Goal: Task Accomplishment & Management: Manage account settings

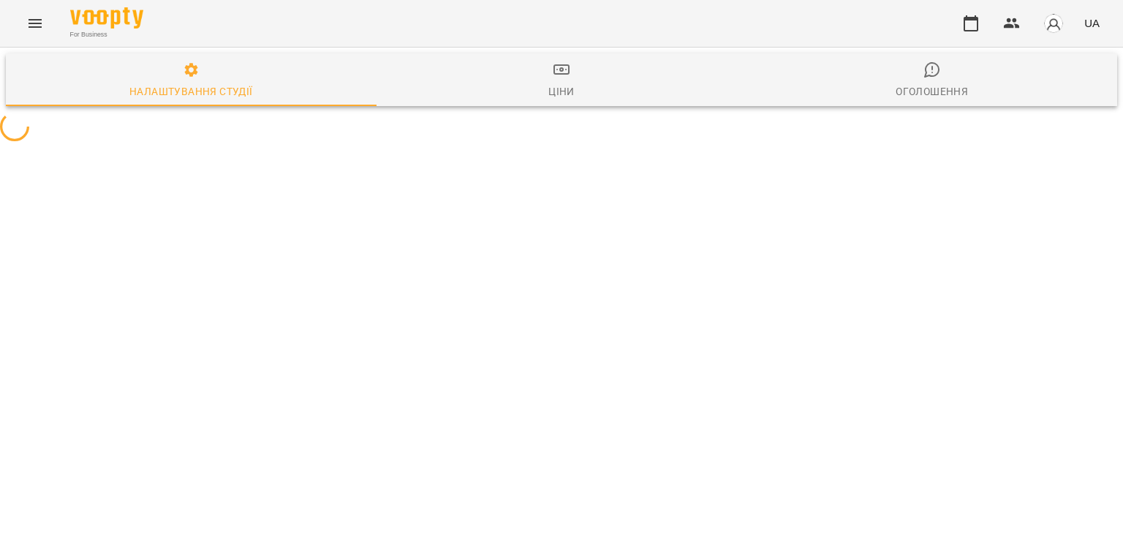
select select "**"
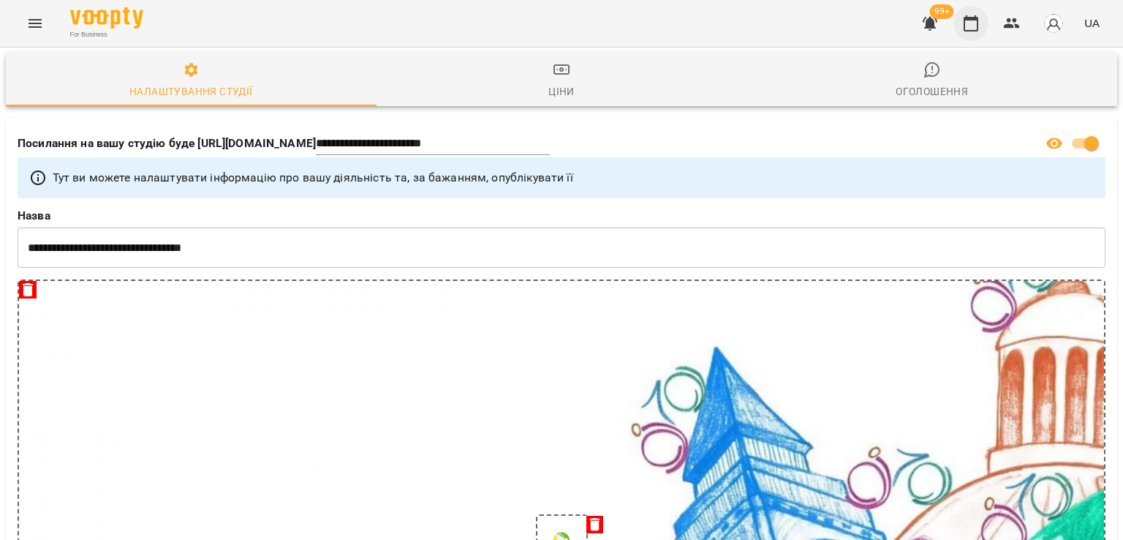
click at [960, 23] on button "button" at bounding box center [971, 23] width 35 height 35
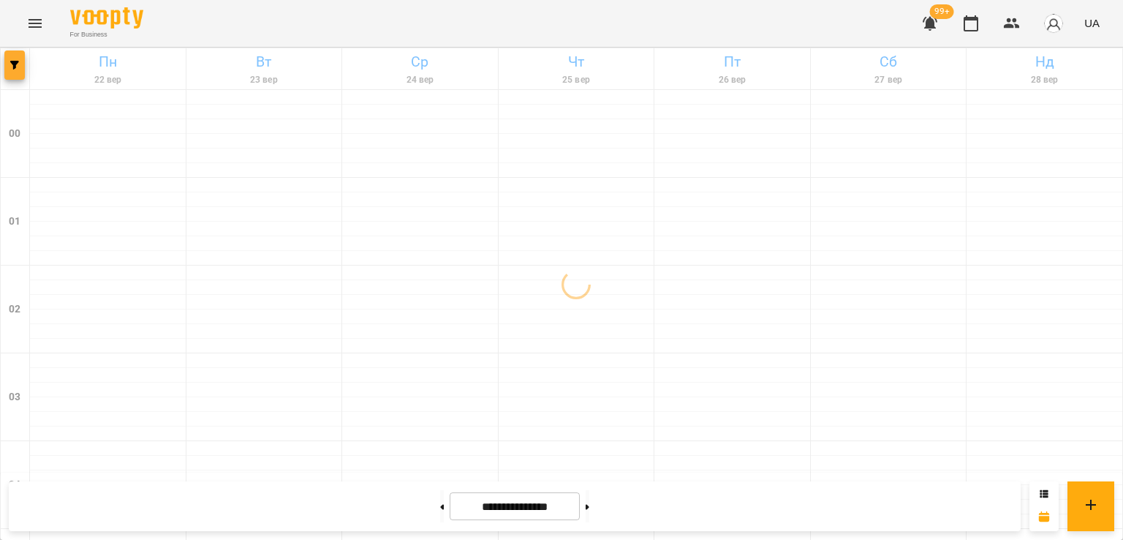
click at [18, 58] on button "button" at bounding box center [14, 64] width 20 height 29
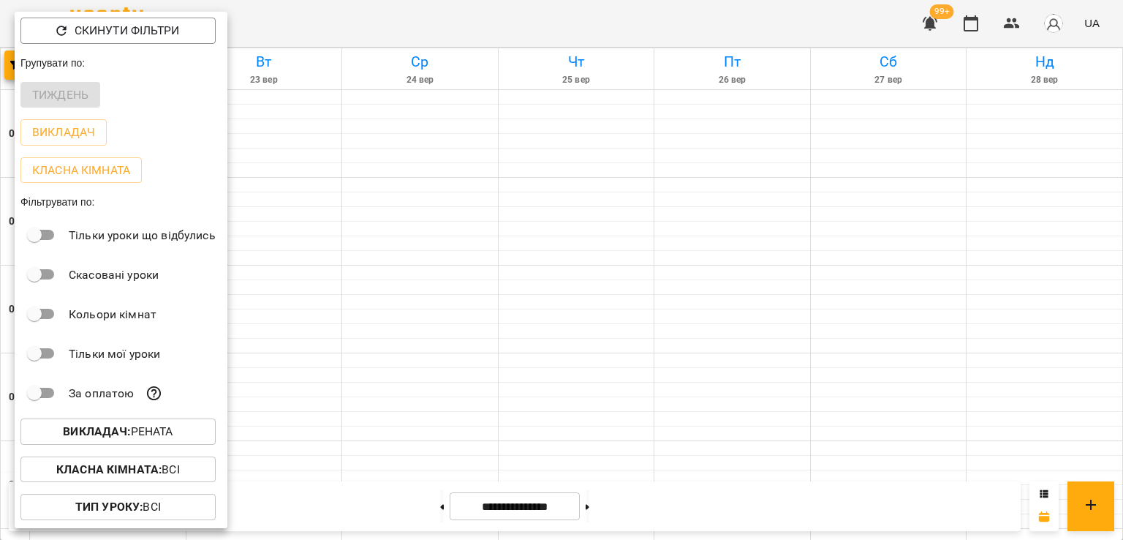
click at [149, 440] on p "Викладач : [PERSON_NAME]" at bounding box center [118, 432] width 110 height 18
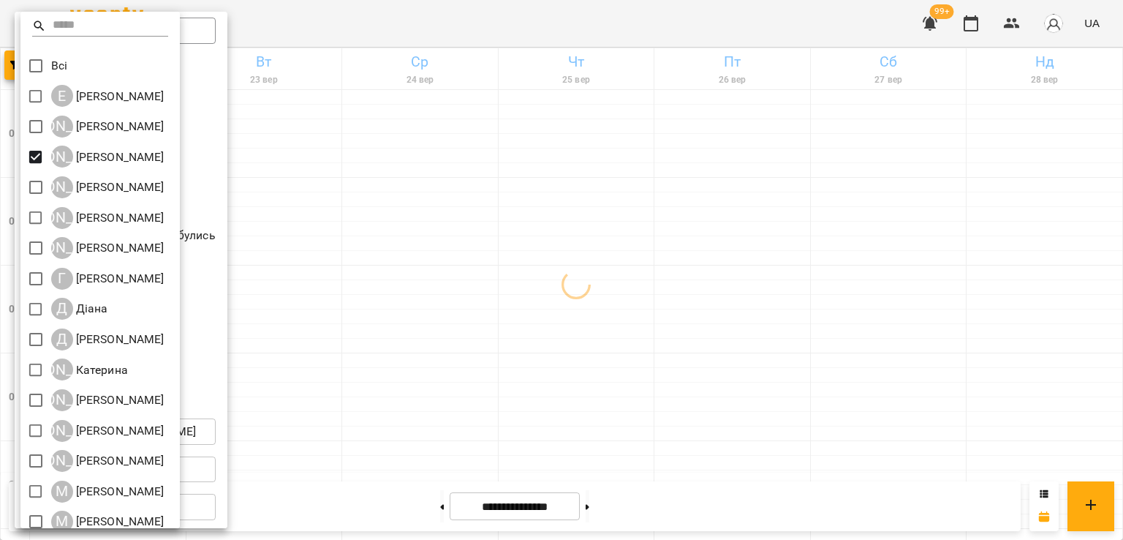
click at [826, 200] on div at bounding box center [561, 270] width 1123 height 540
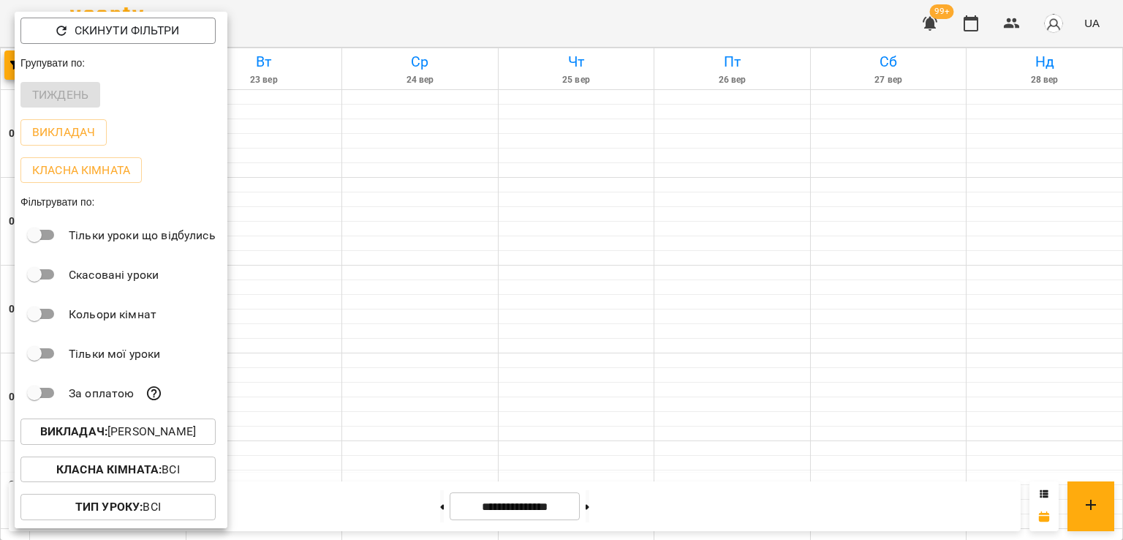
click at [826, 200] on div at bounding box center [561, 270] width 1123 height 540
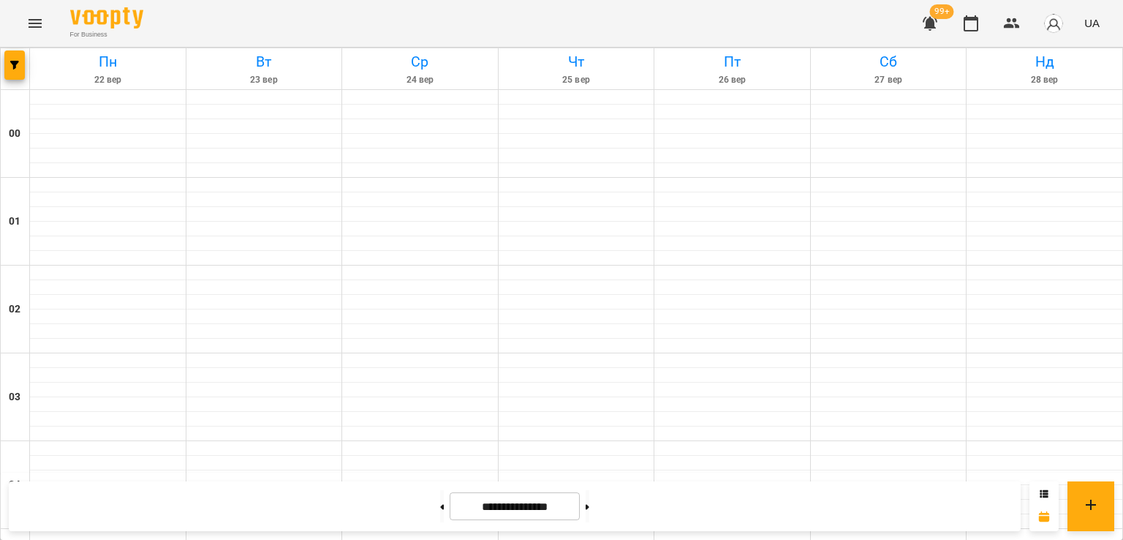
scroll to position [1170, 0]
click at [440, 505] on button at bounding box center [442, 506] width 4 height 32
type input "**********"
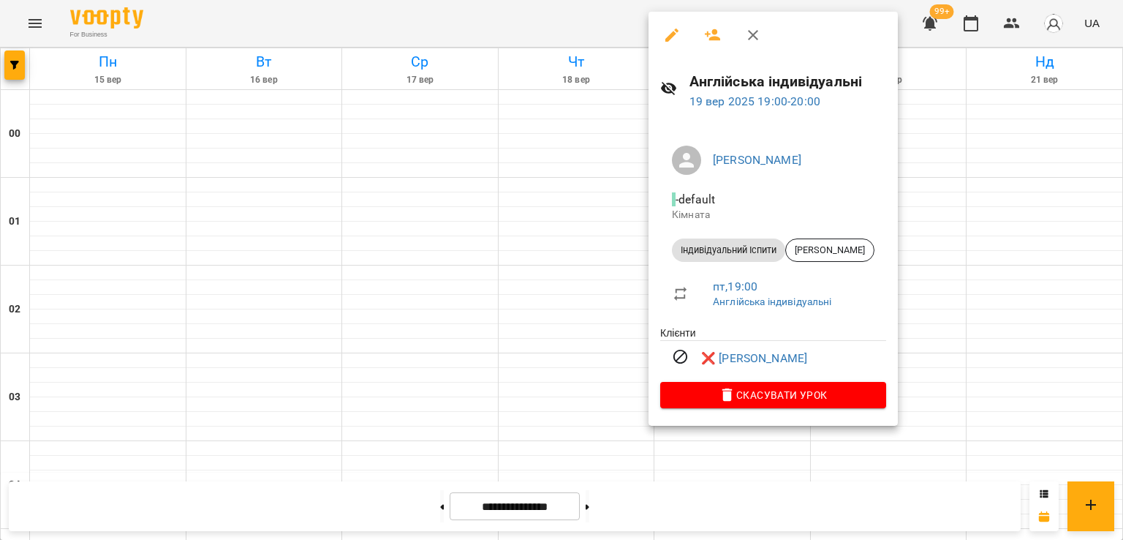
click at [666, 30] on icon "button" at bounding box center [672, 35] width 18 height 18
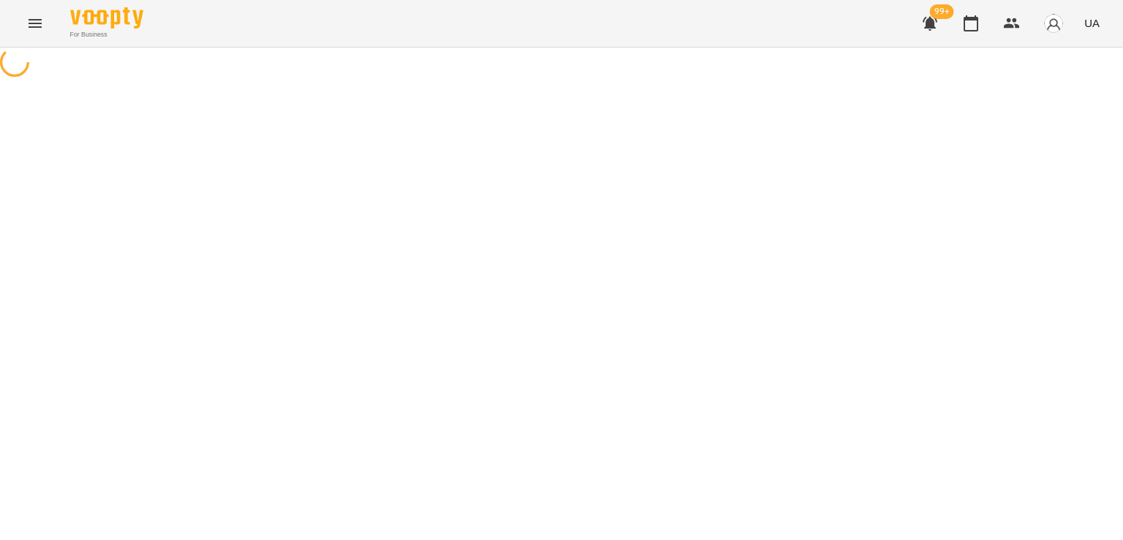
select select "**********"
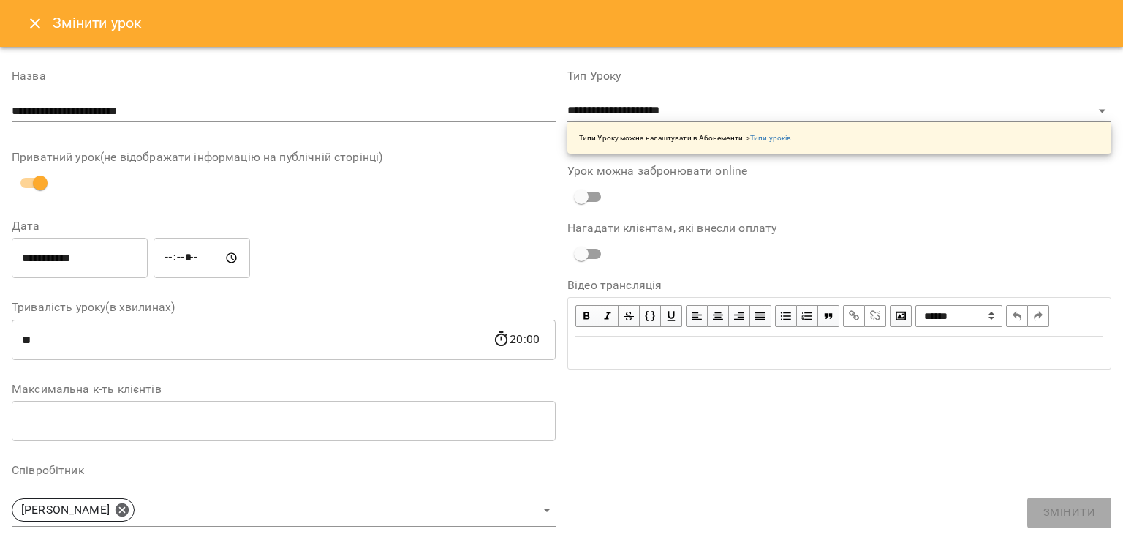
click at [33, 18] on icon "Close" at bounding box center [35, 24] width 18 height 18
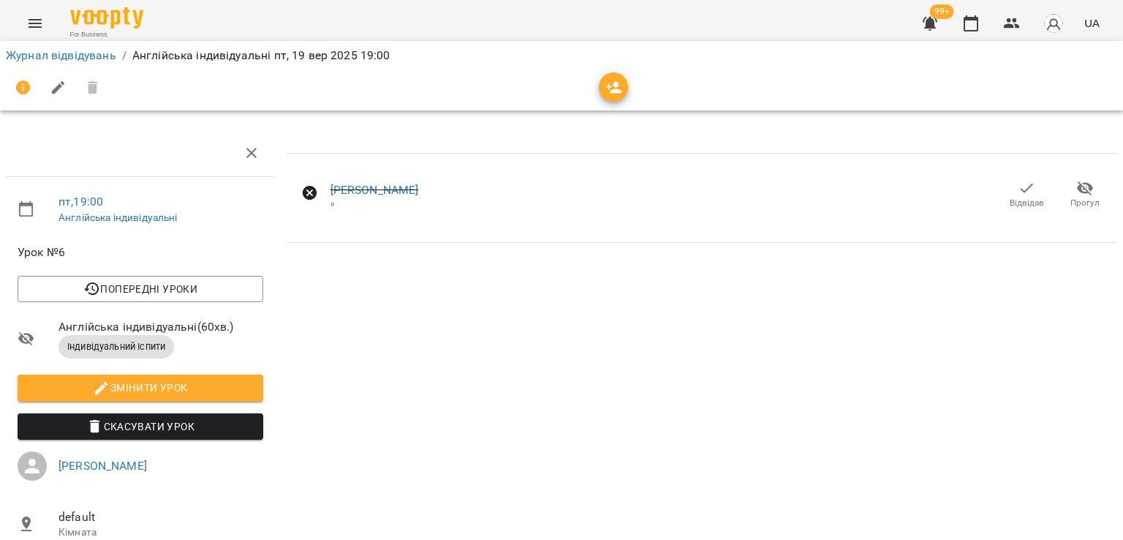
click at [1028, 203] on span "Відвідав" at bounding box center [1027, 203] width 34 height 12
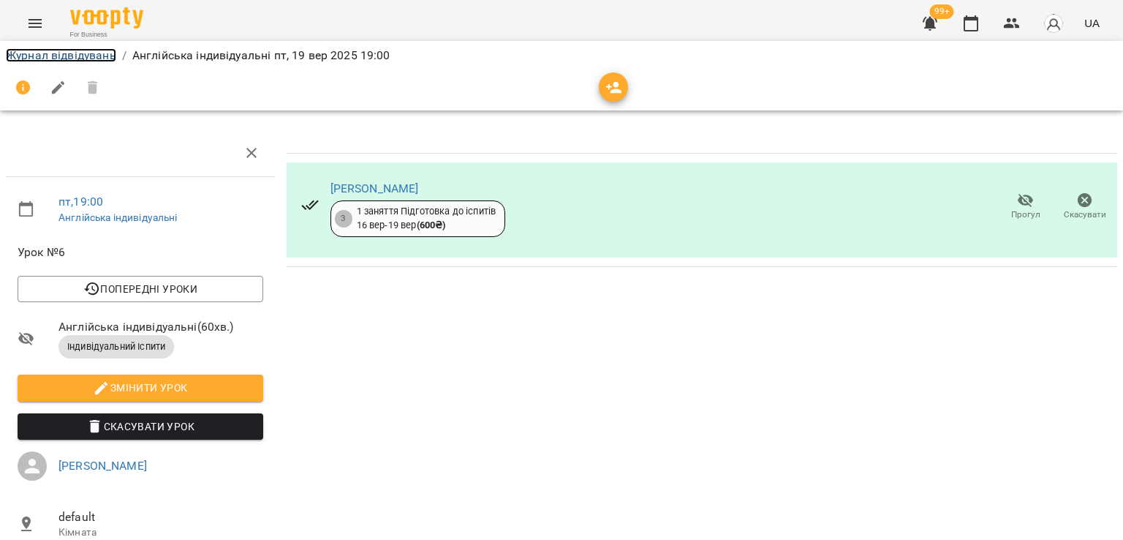
click at [54, 57] on link "Журнал відвідувань" at bounding box center [61, 55] width 110 height 14
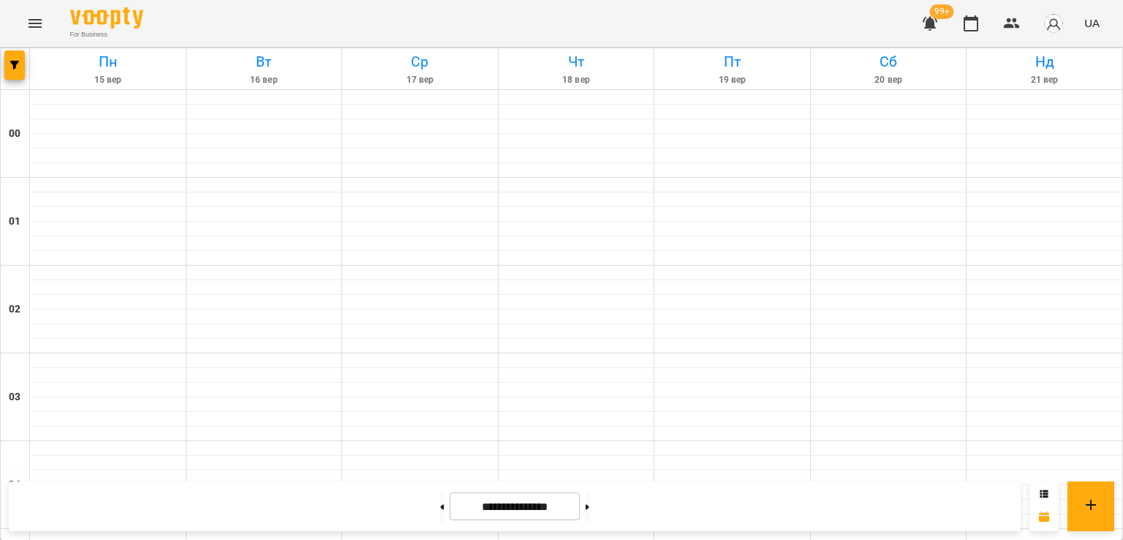
scroll to position [1170, 0]
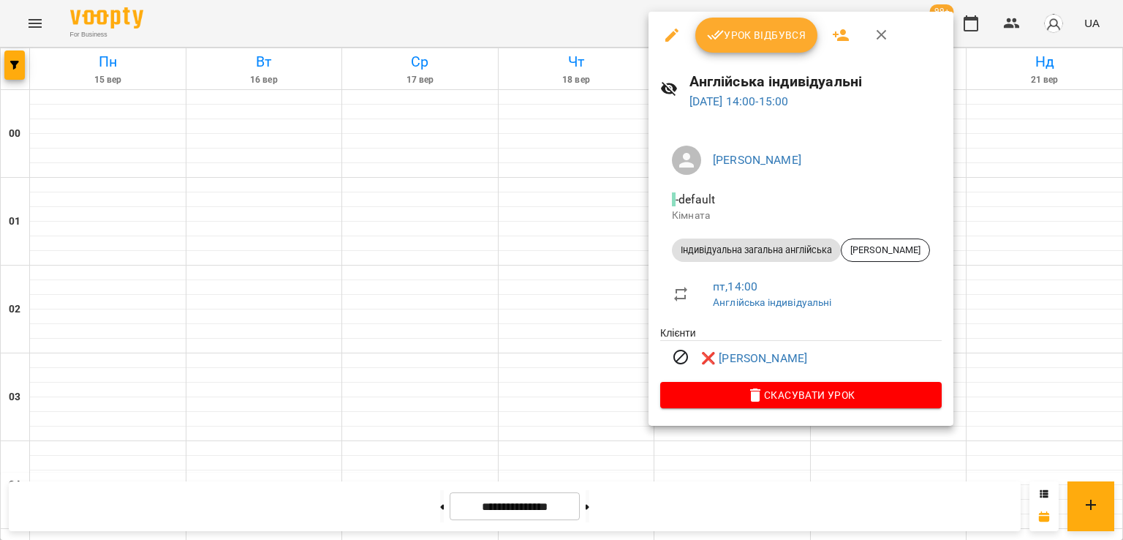
click at [628, 240] on div at bounding box center [561, 270] width 1123 height 540
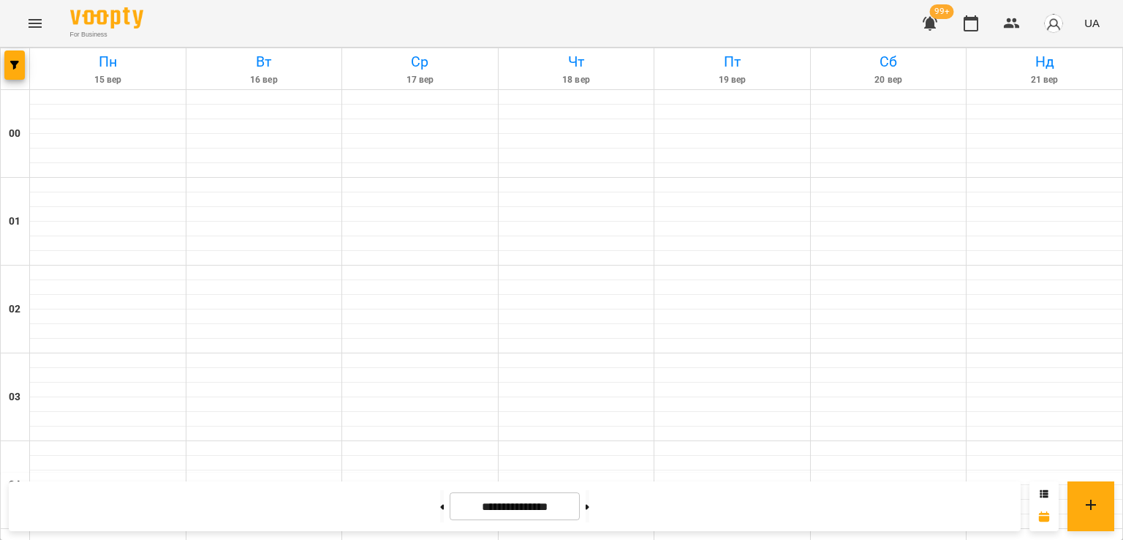
scroll to position [1390, 0]
click at [8, 66] on span "button" at bounding box center [14, 65] width 20 height 9
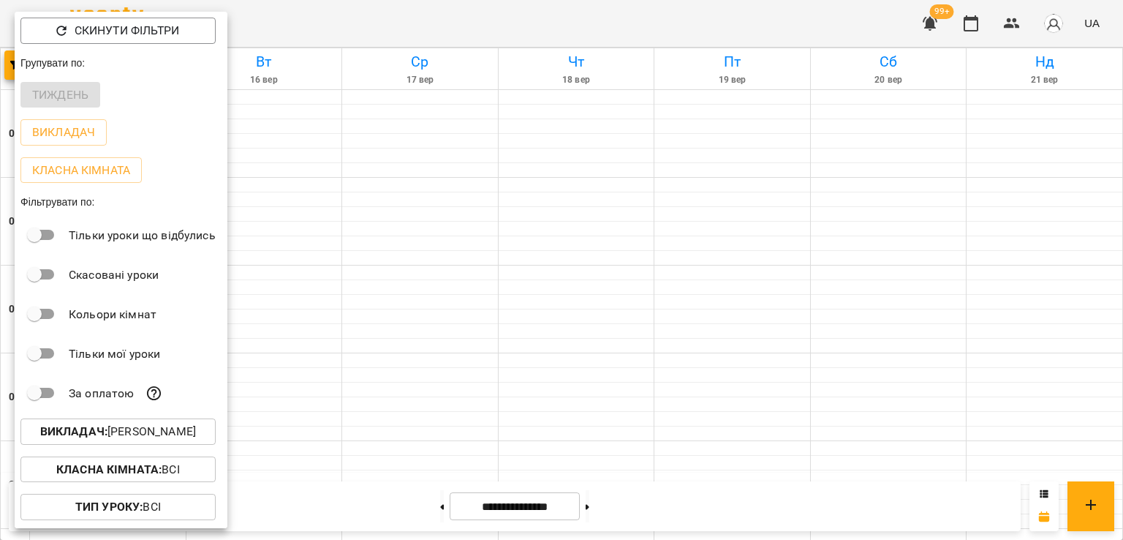
click at [147, 440] on p "Викладач : [PERSON_NAME]" at bounding box center [118, 432] width 156 height 18
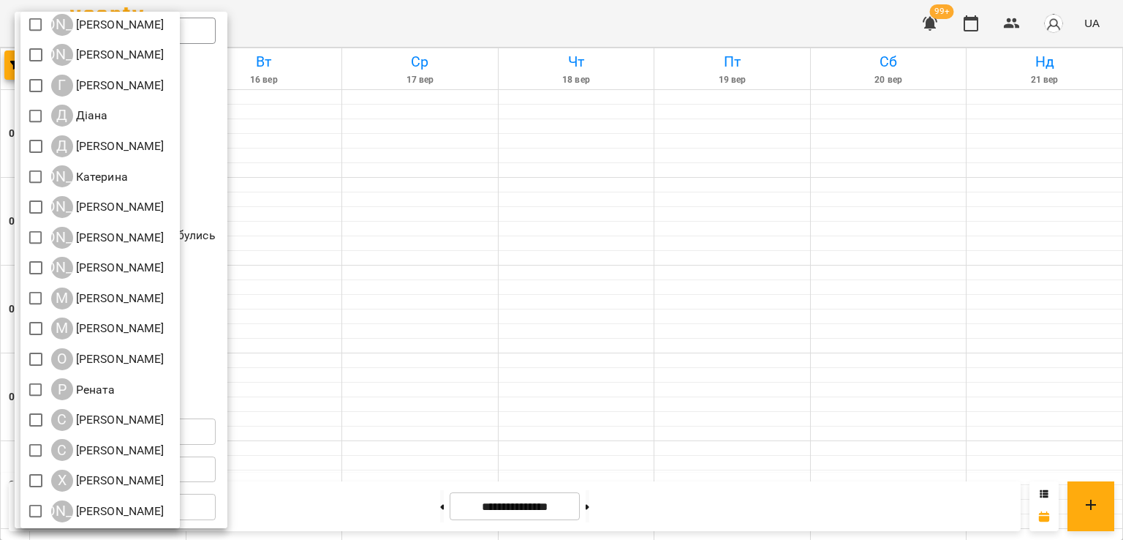
scroll to position [194, 0]
click at [525, 396] on div at bounding box center [561, 270] width 1123 height 540
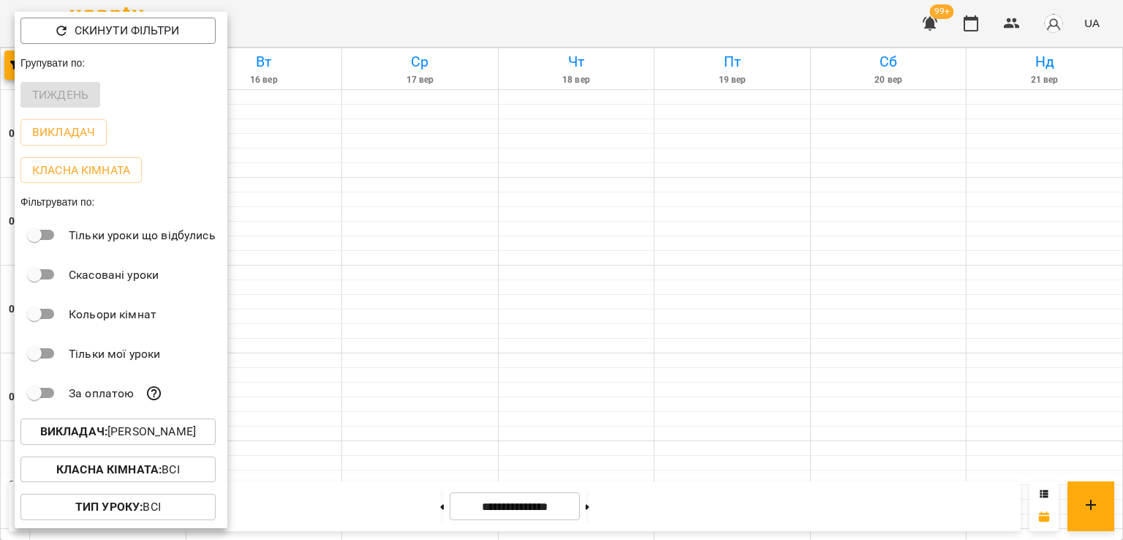
click at [525, 396] on div at bounding box center [561, 270] width 1123 height 540
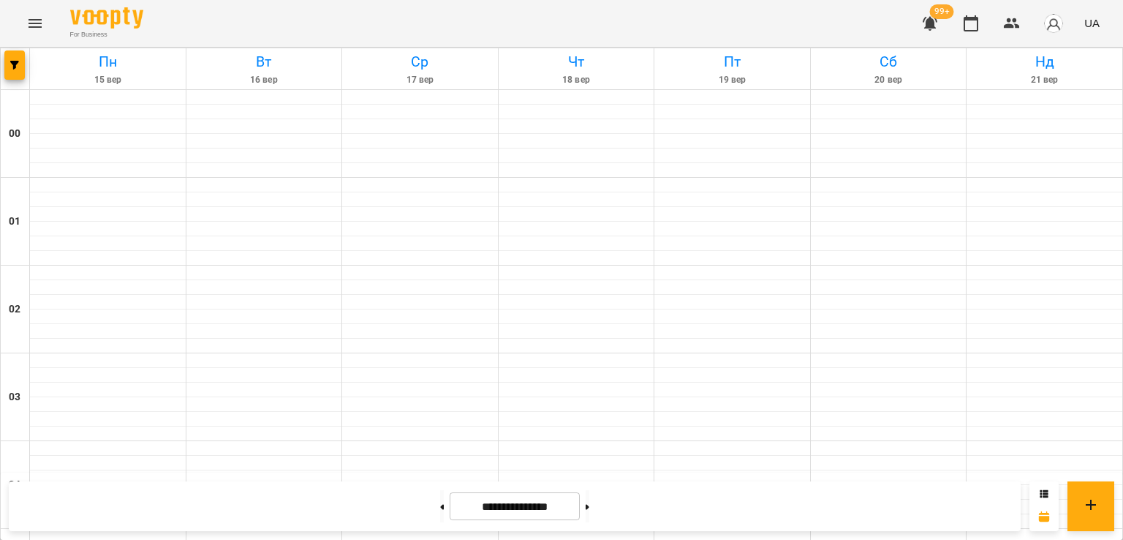
scroll to position [1269, 0]
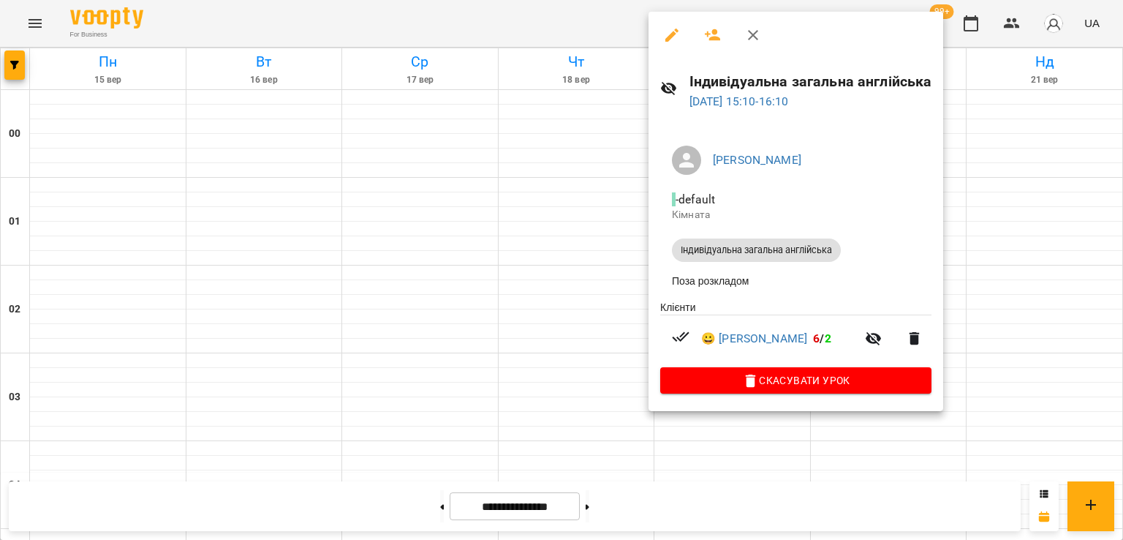
click at [973, 270] on div at bounding box center [561, 270] width 1123 height 540
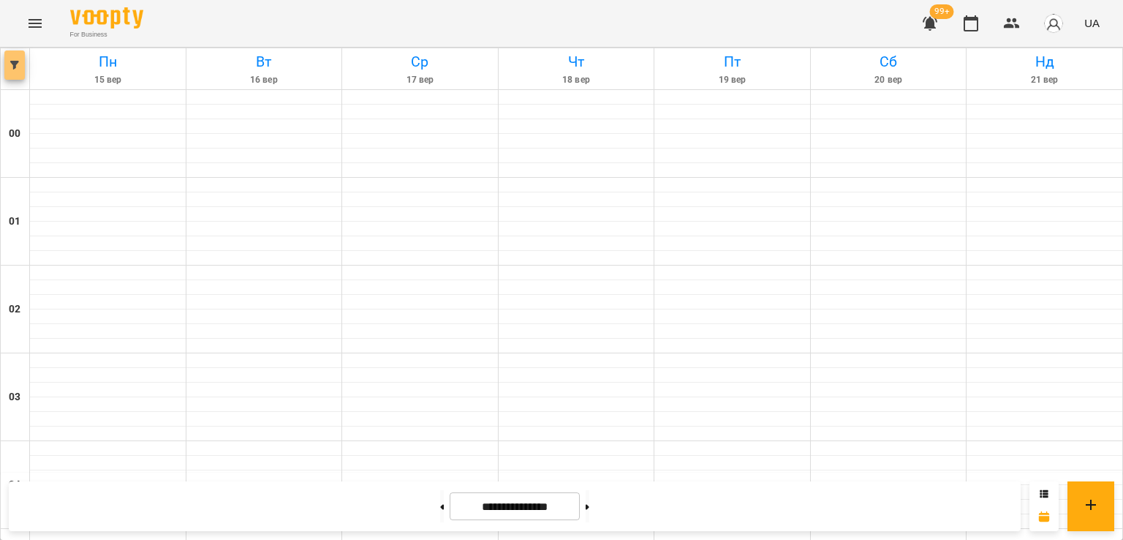
click at [15, 68] on icon "button" at bounding box center [14, 65] width 9 height 9
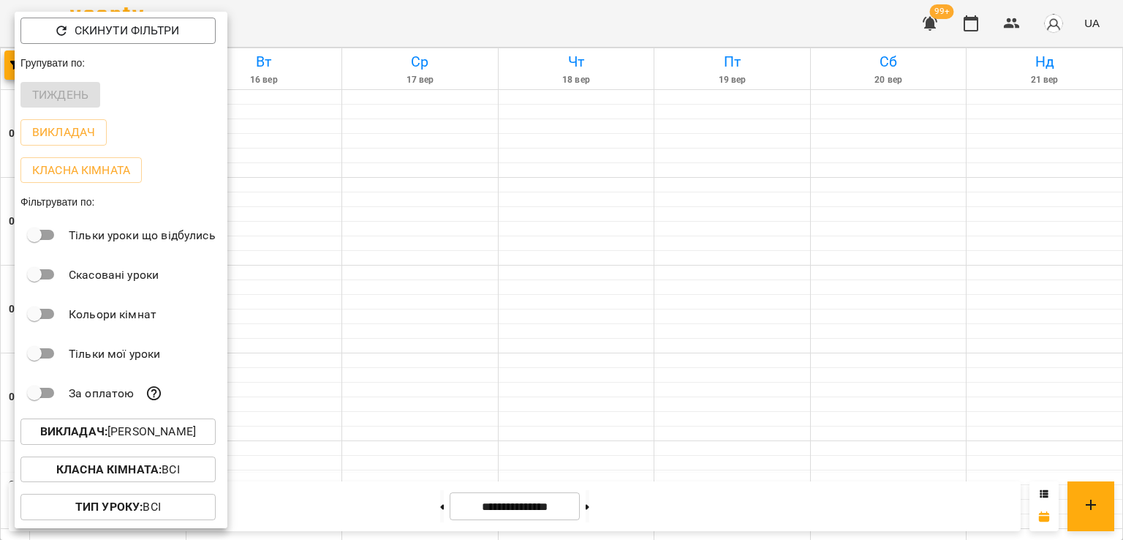
click at [137, 443] on button "Викладач : [PERSON_NAME]" at bounding box center [117, 431] width 195 height 26
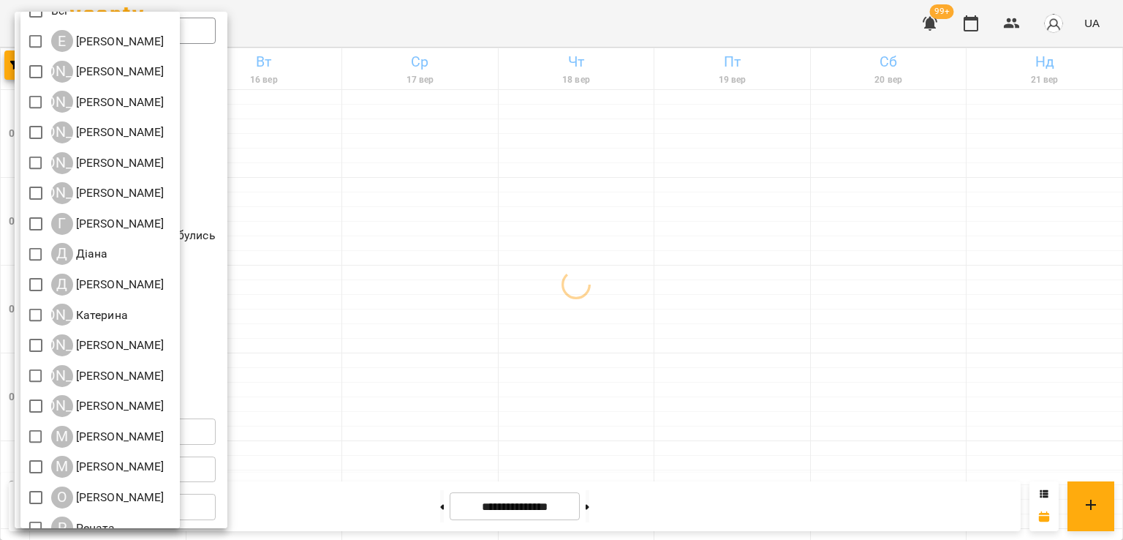
scroll to position [0, 0]
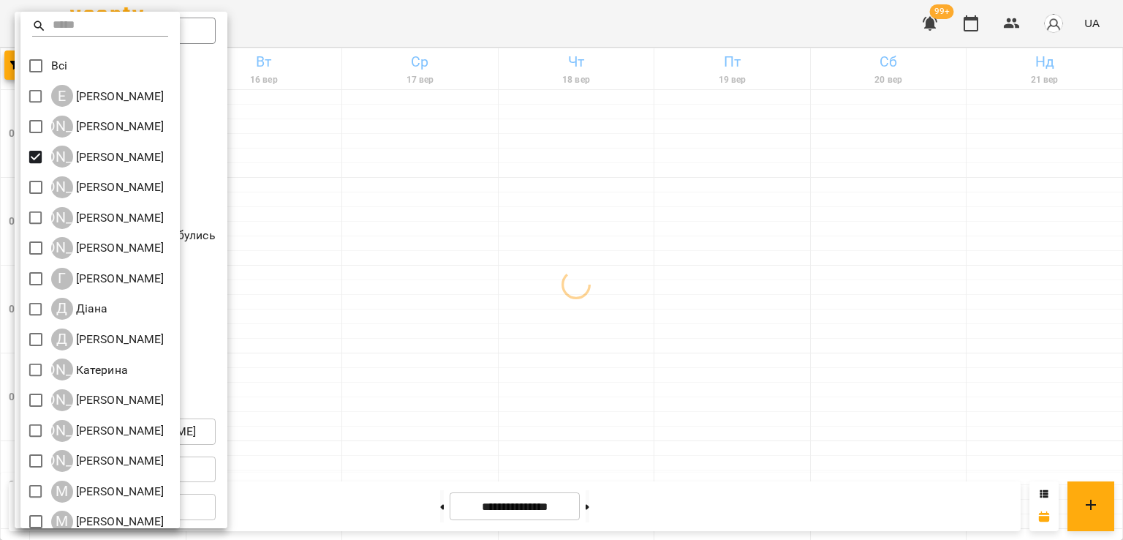
click at [584, 185] on div at bounding box center [561, 270] width 1123 height 540
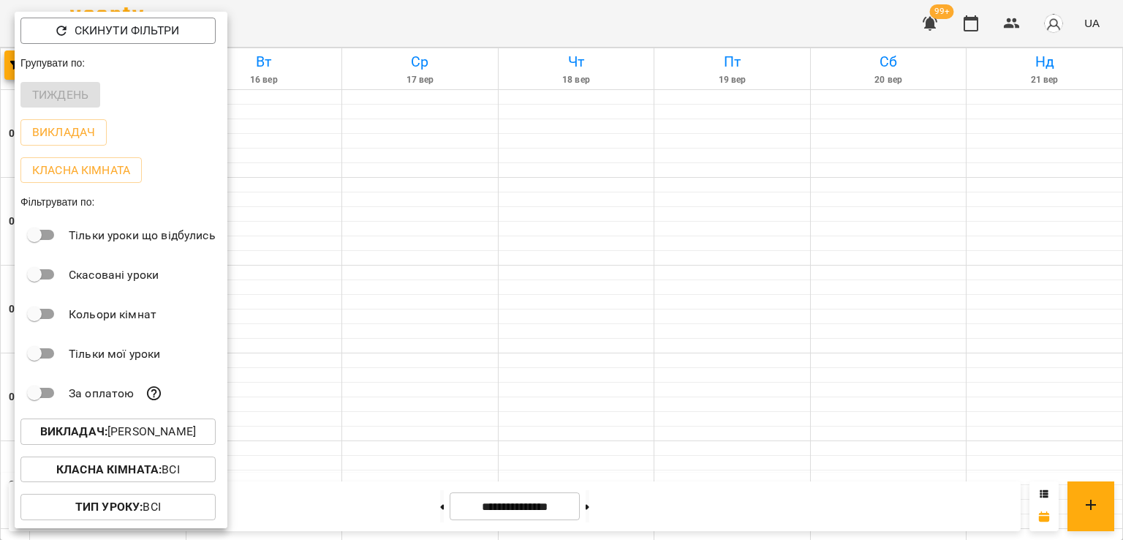
click at [796, 206] on div at bounding box center [561, 270] width 1123 height 540
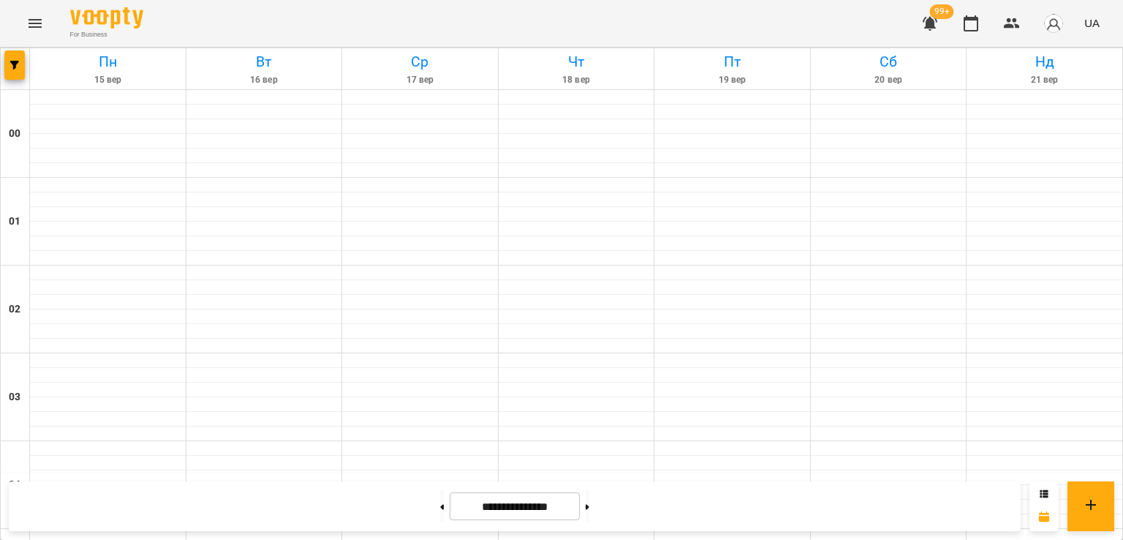
scroll to position [1561, 0]
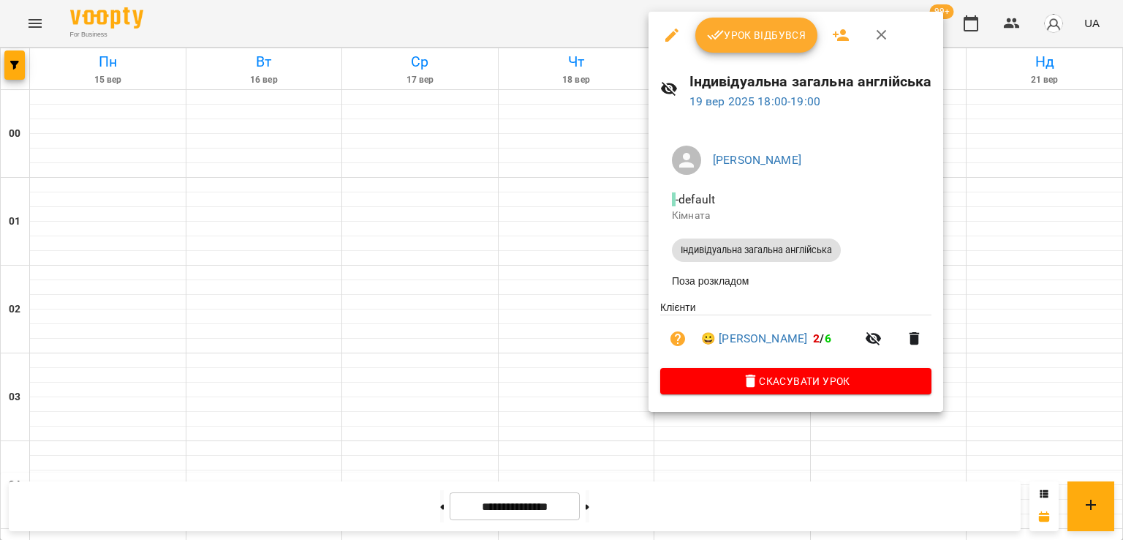
click at [761, 30] on span "Урок відбувся" at bounding box center [756, 35] width 99 height 18
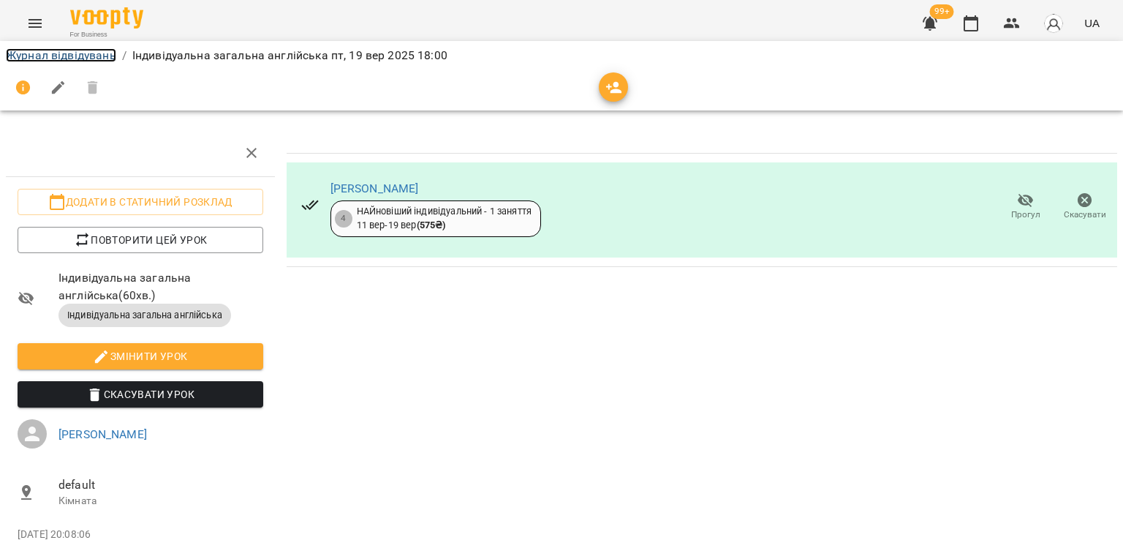
click at [85, 56] on link "Журнал відвідувань" at bounding box center [61, 55] width 110 height 14
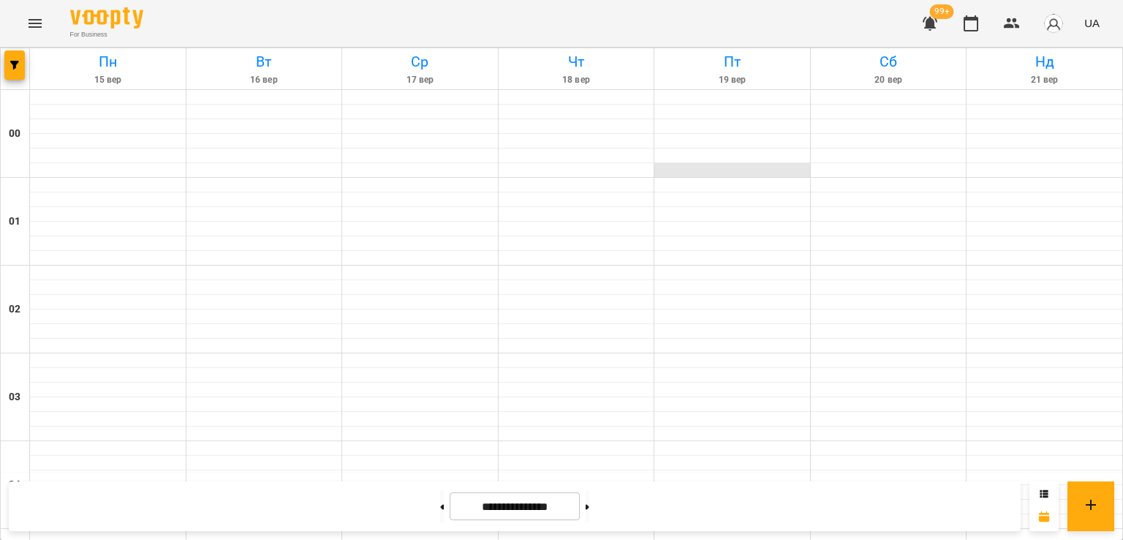
click at [655, 172] on div at bounding box center [733, 170] width 156 height 15
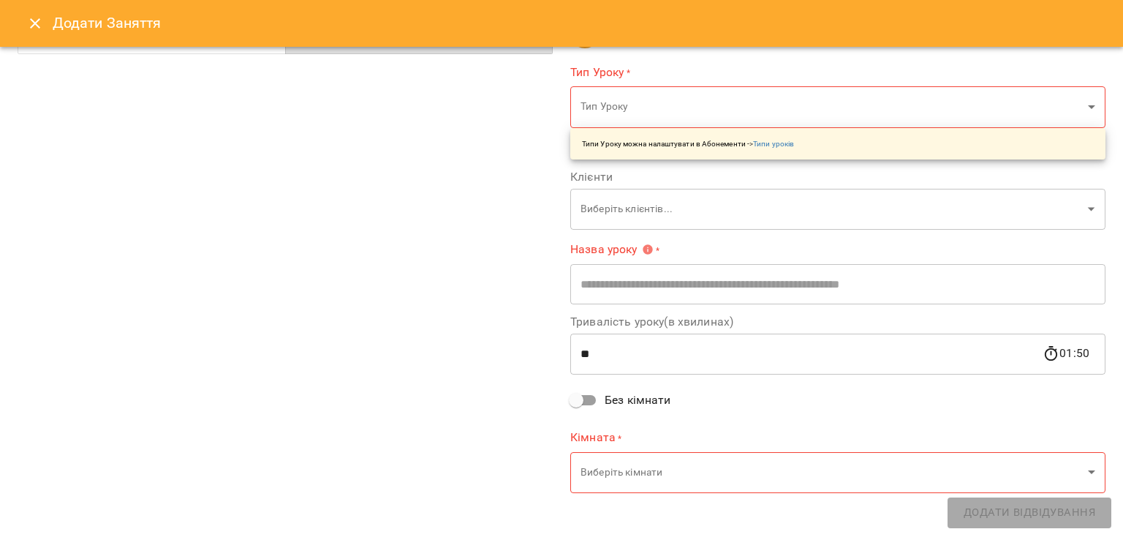
scroll to position [118, 0]
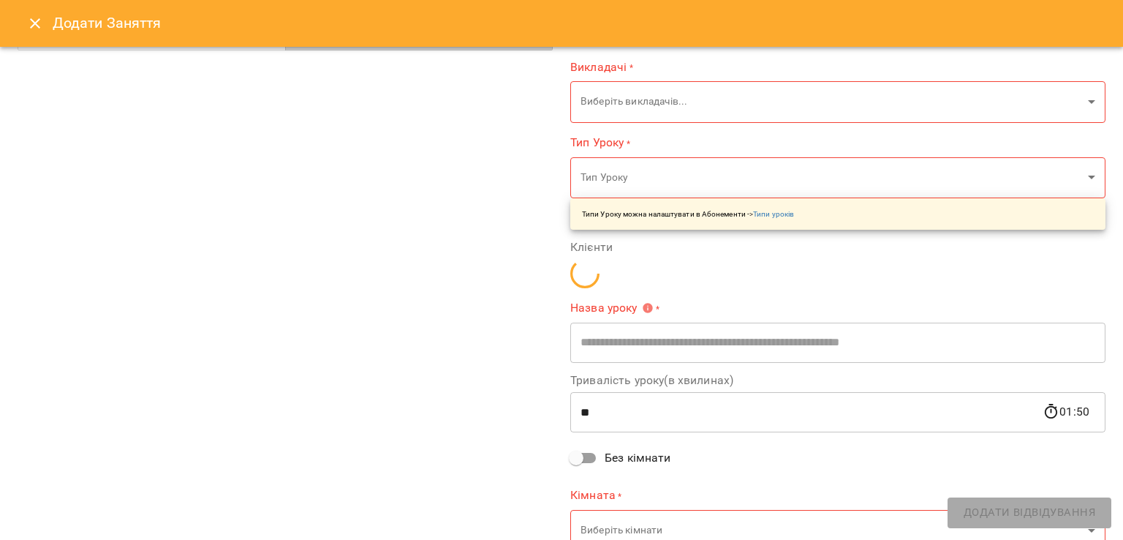
click at [34, 32] on button "Close" at bounding box center [35, 23] width 35 height 35
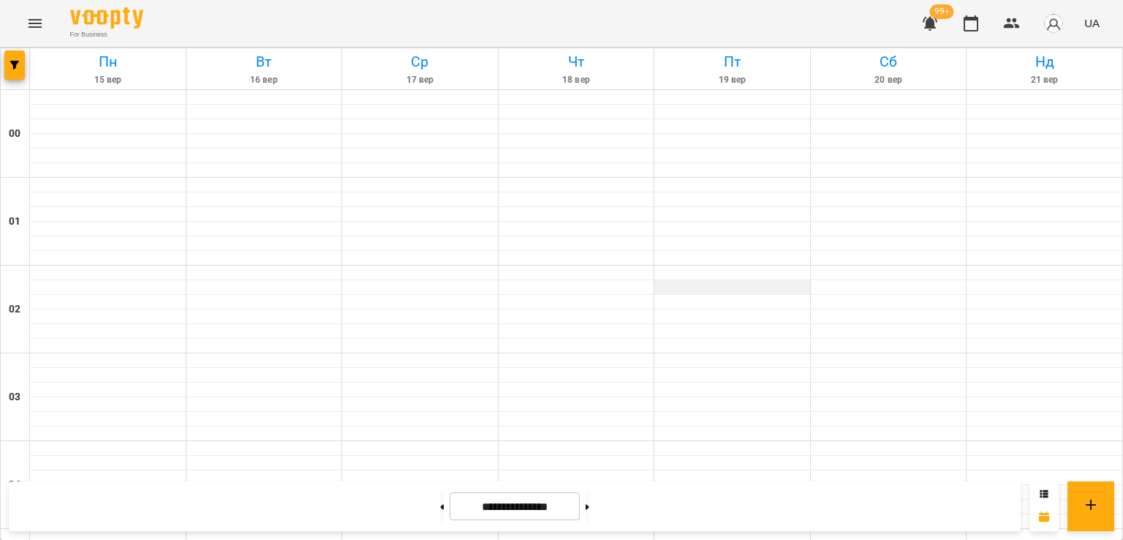
scroll to position [1536, 0]
click at [21, 22] on button "Menu" at bounding box center [35, 23] width 35 height 35
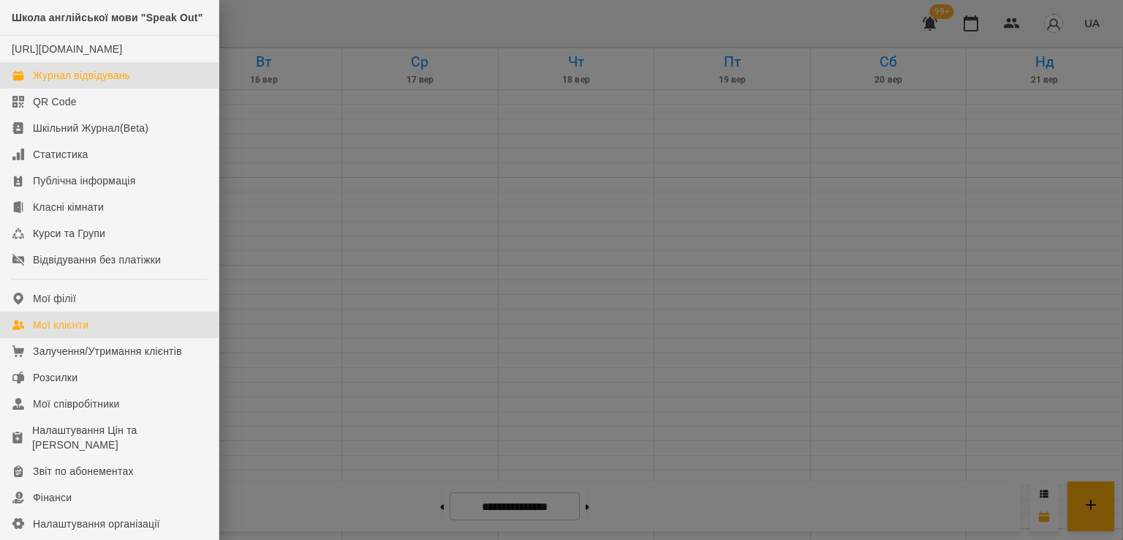
click at [56, 332] on div "Мої клієнти" at bounding box center [61, 324] width 56 height 15
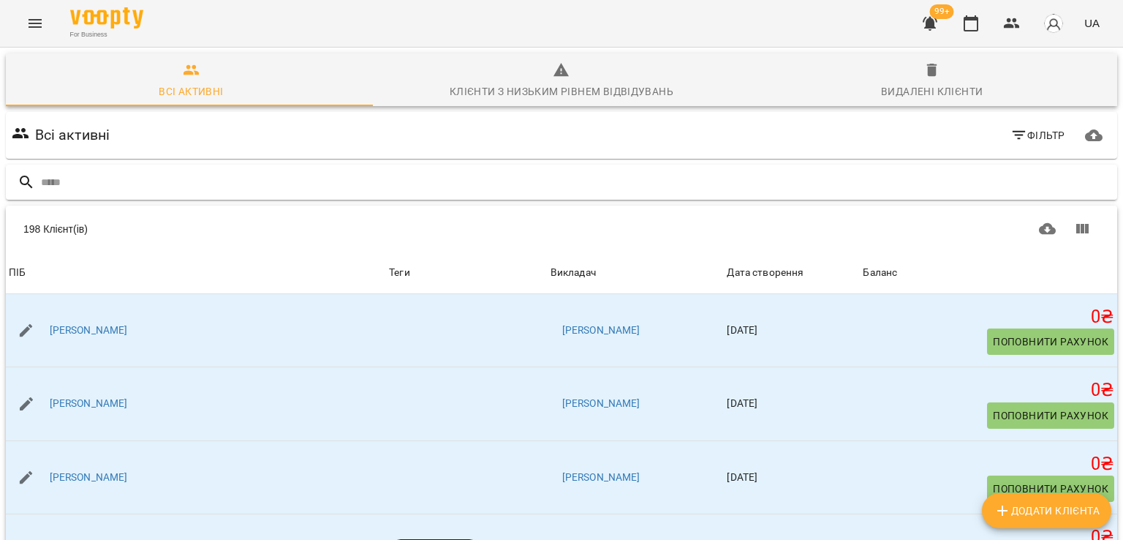
click at [116, 172] on input "text" at bounding box center [576, 182] width 1071 height 24
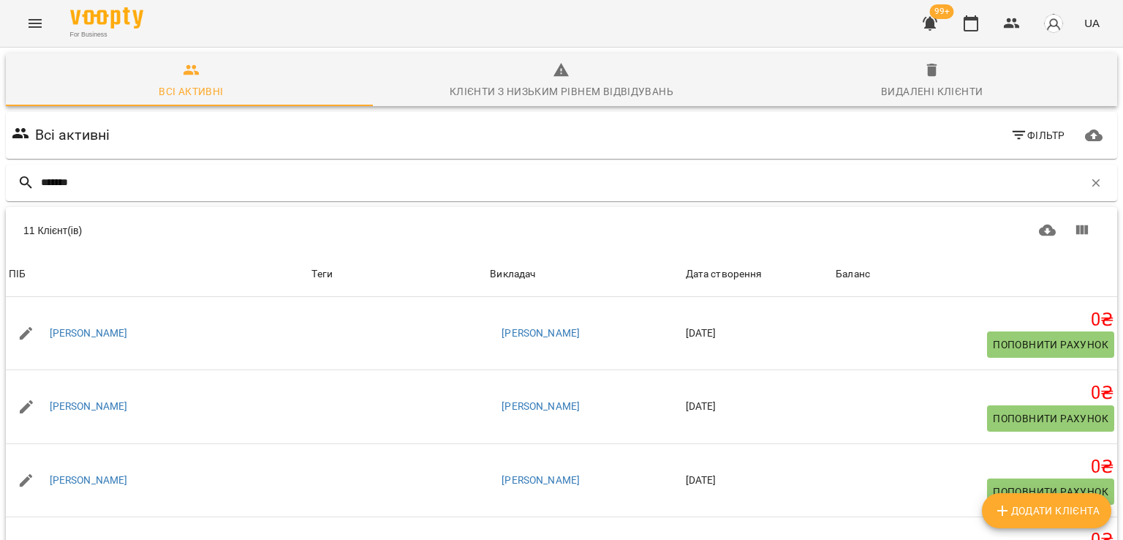
scroll to position [439, 0]
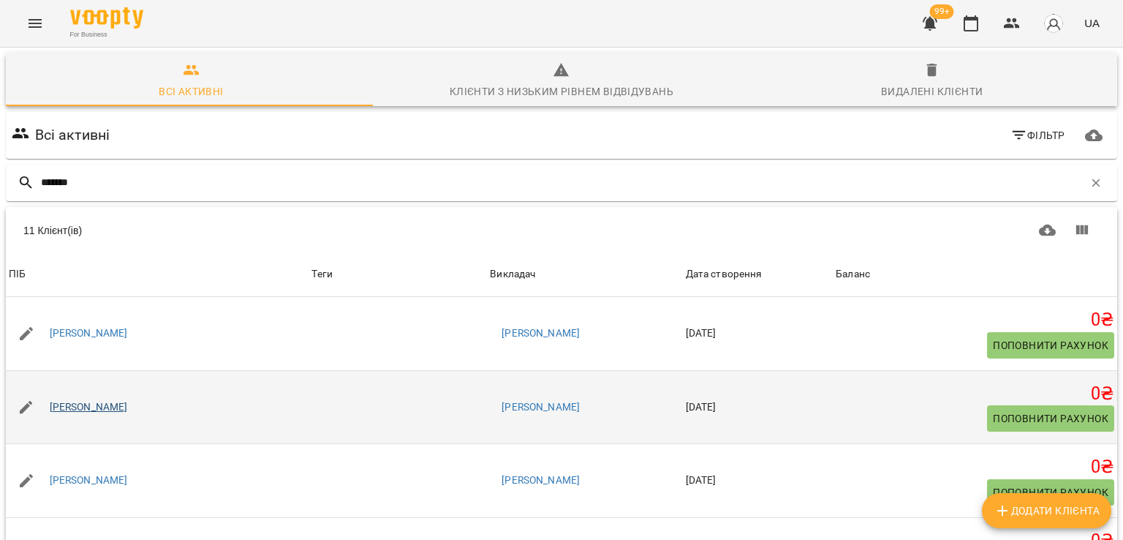
type input "******"
click at [102, 407] on link "[PERSON_NAME]" at bounding box center [89, 407] width 78 height 15
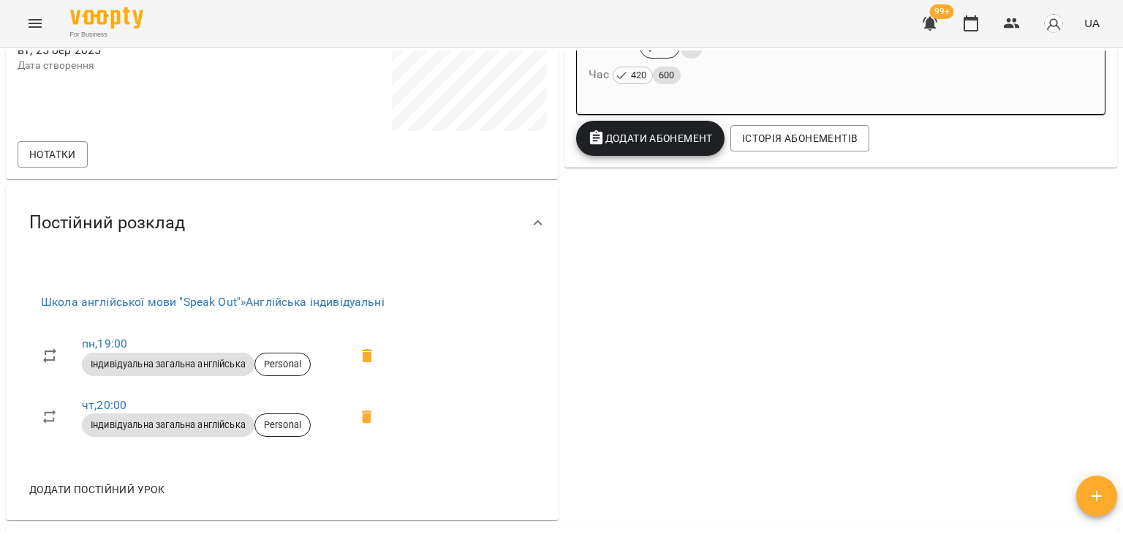
scroll to position [512, 0]
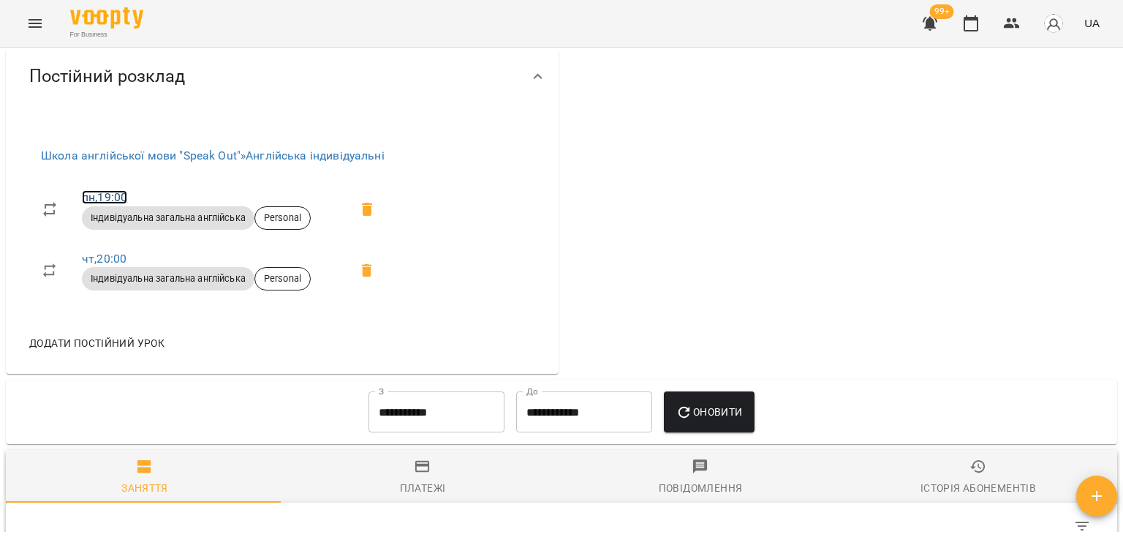
click at [111, 200] on link "пн , 19:00" at bounding box center [104, 197] width 45 height 14
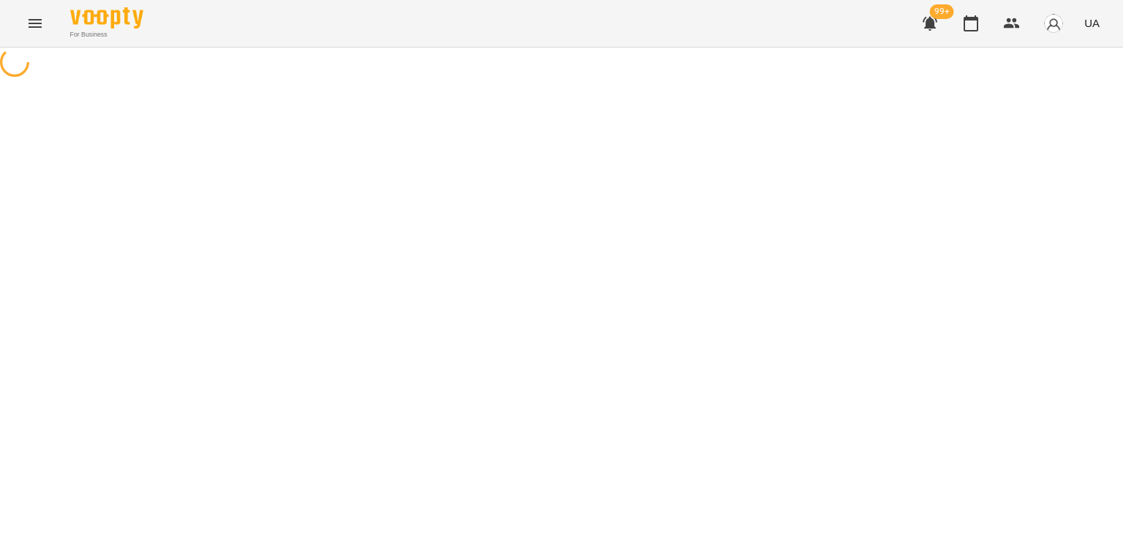
select select "*"
select select "**********"
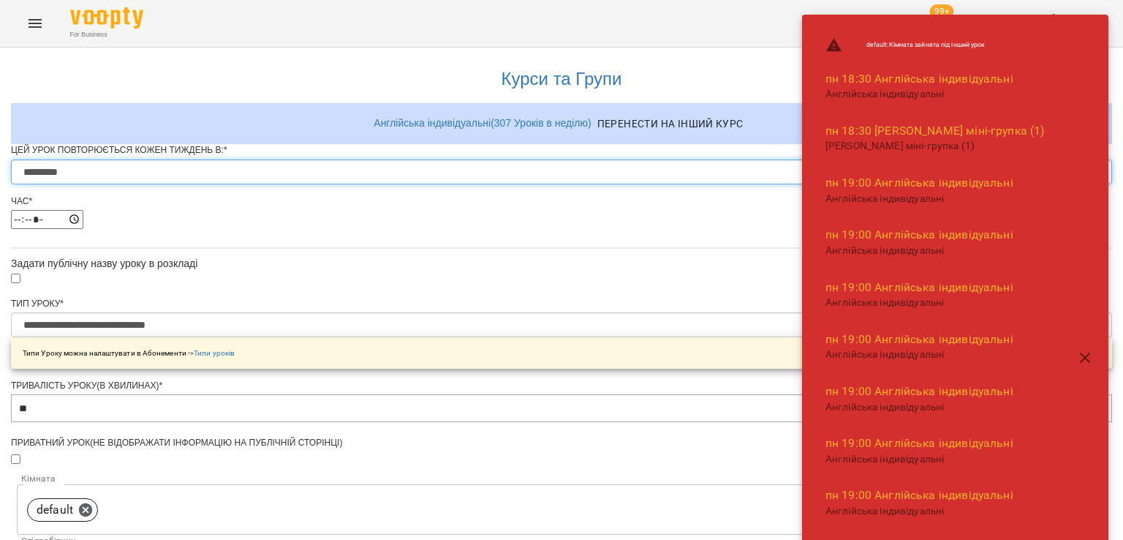
click at [415, 184] on select "********* ******** ****** ****** ******** ****** ******" at bounding box center [561, 171] width 1101 height 25
select select "*"
click at [380, 184] on select "********* ******** ****** ****** ******** ****** ******" at bounding box center [561, 171] width 1101 height 25
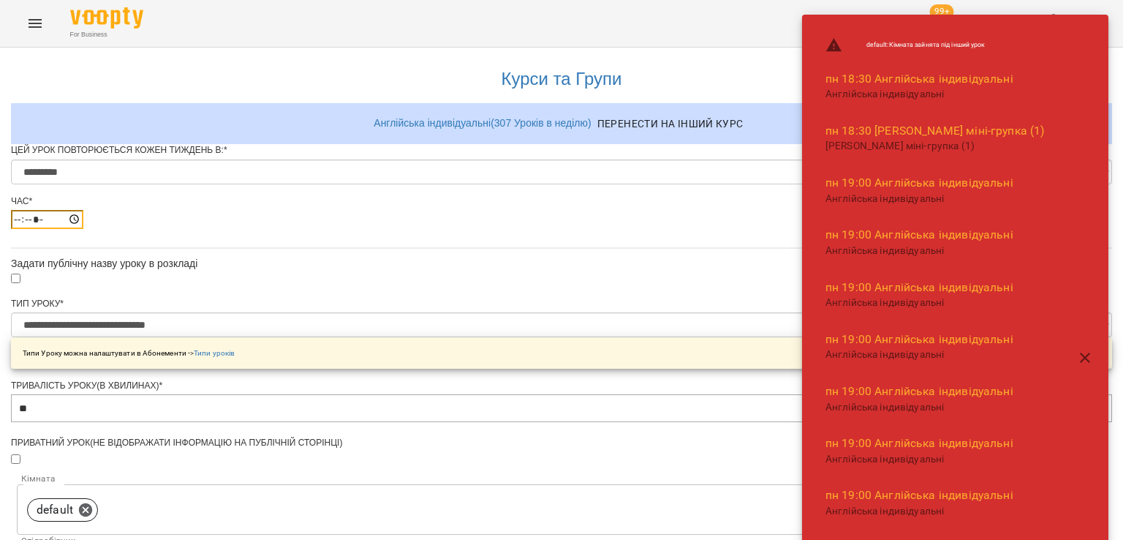
click at [83, 229] on input "*****" at bounding box center [47, 219] width 72 height 19
type input "*****"
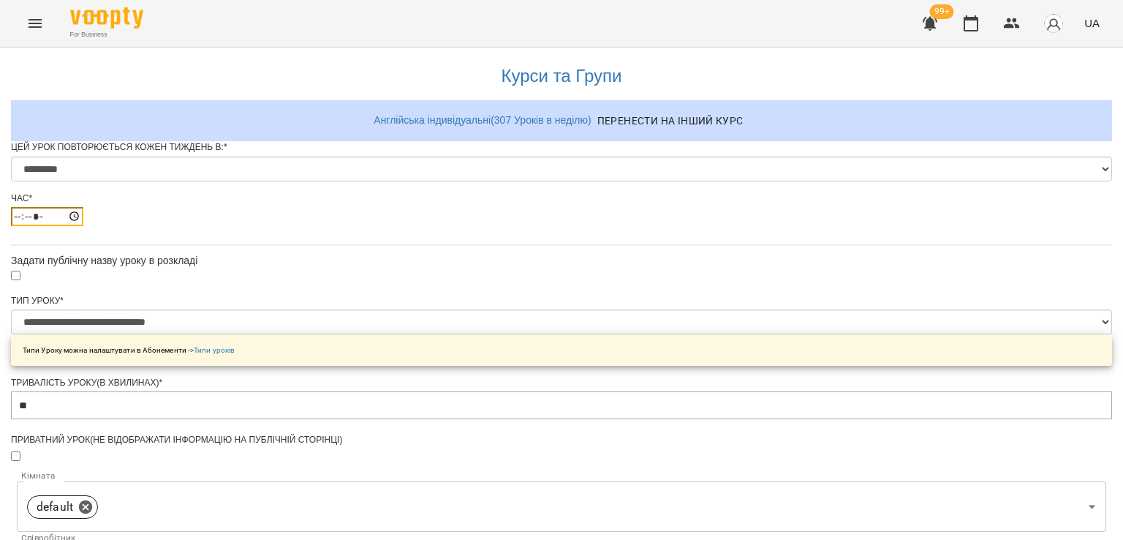
scroll to position [606, 0]
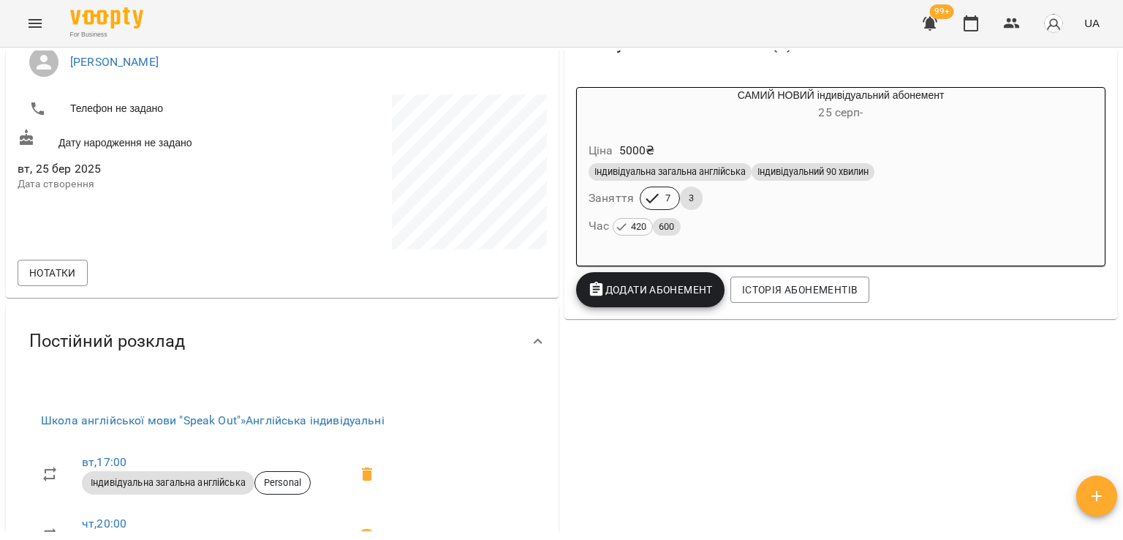
scroll to position [439, 0]
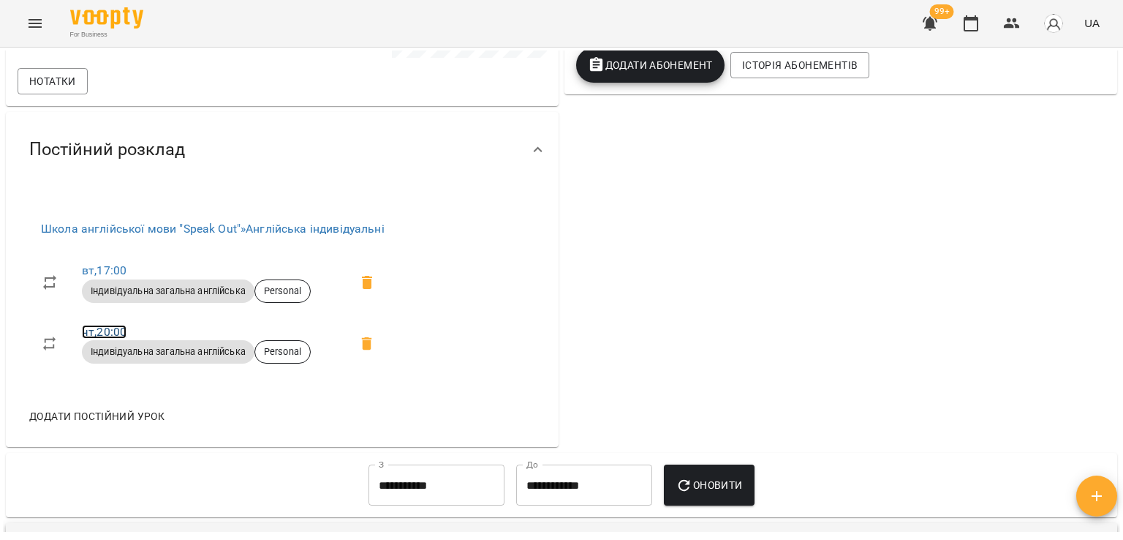
click at [101, 328] on link "чт , 20:00" at bounding box center [104, 332] width 45 height 14
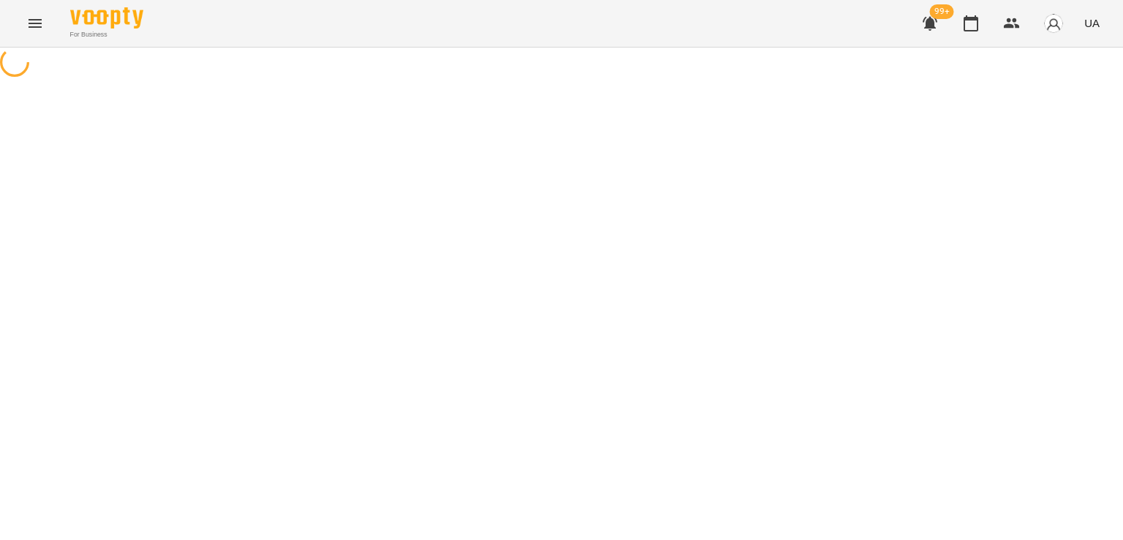
select select "*"
select select "**********"
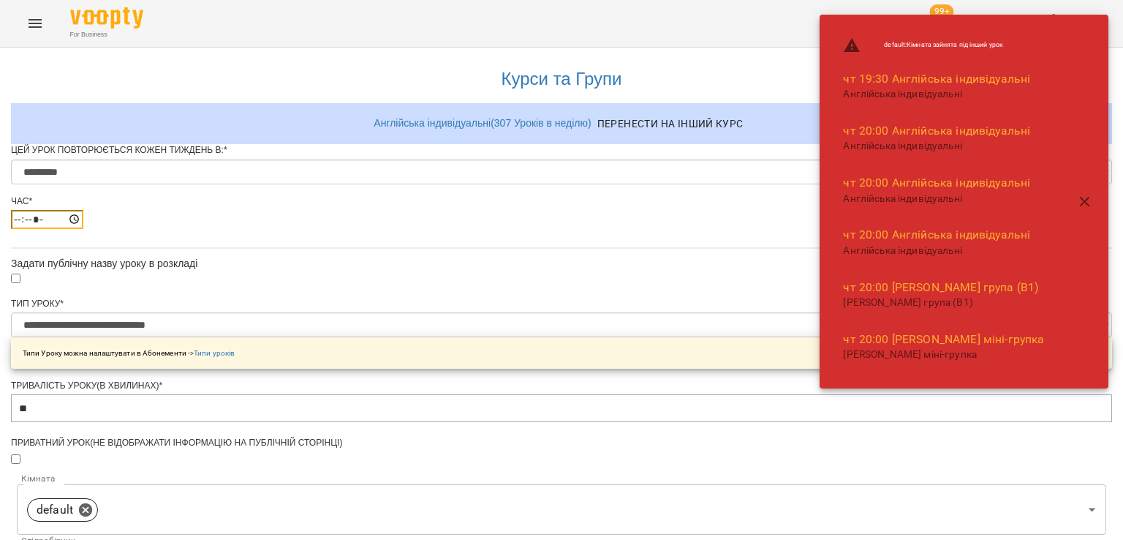
click at [83, 229] on input "*****" at bounding box center [47, 219] width 72 height 19
type input "*****"
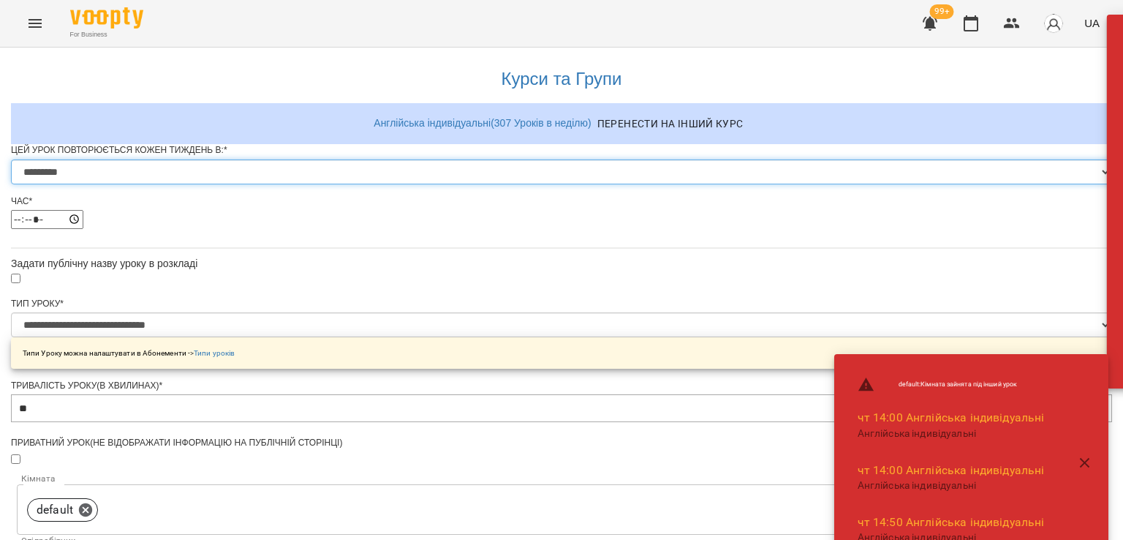
click at [474, 184] on select "********* ******** ****** ****** ******** ****** ******" at bounding box center [561, 171] width 1101 height 25
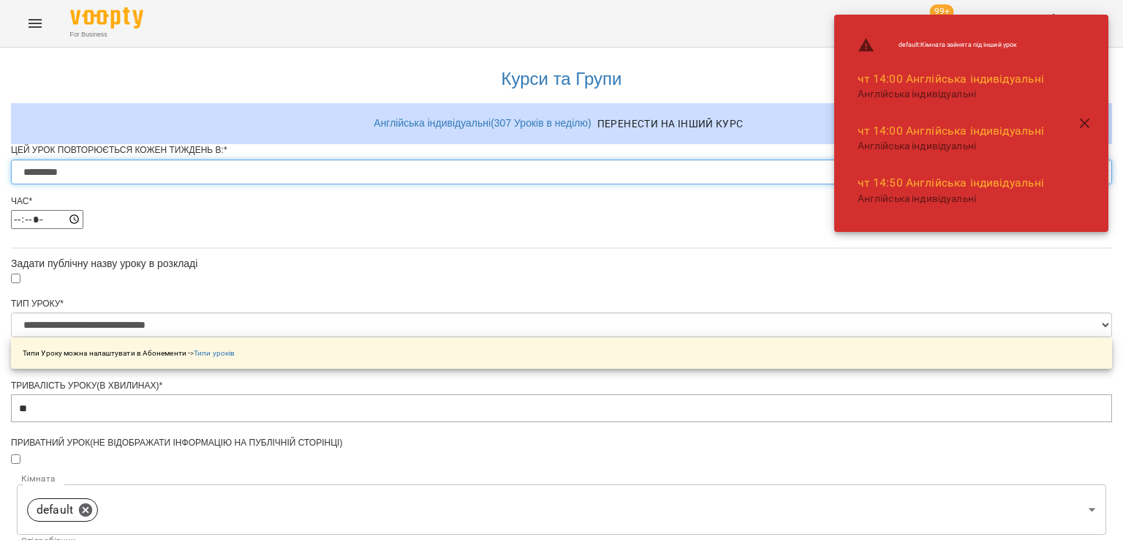
select select "*"
click at [380, 184] on select "********* ******** ****** ****** ******** ****** ******" at bounding box center [561, 171] width 1101 height 25
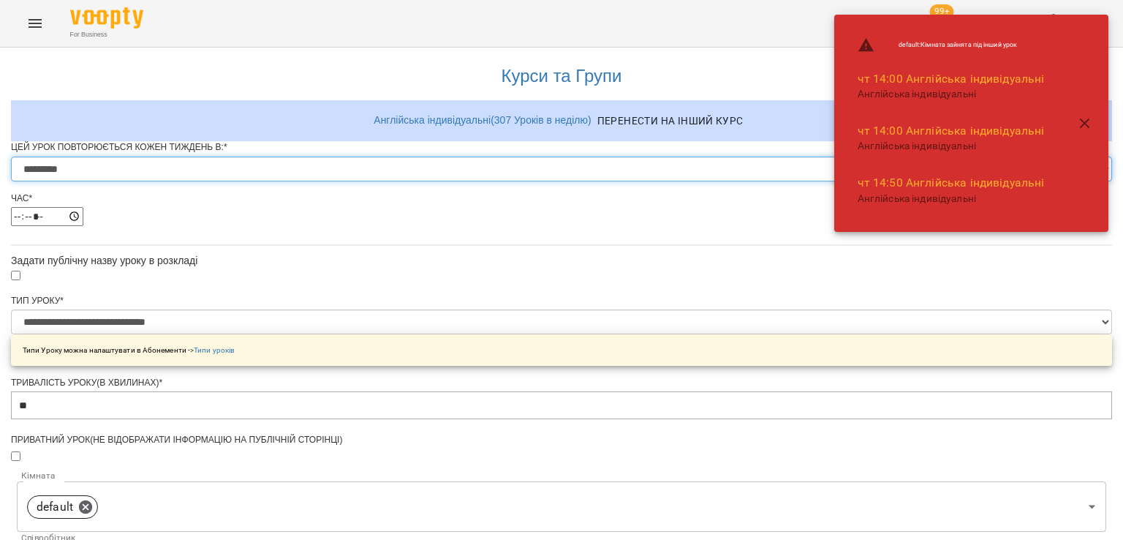
scroll to position [606, 0]
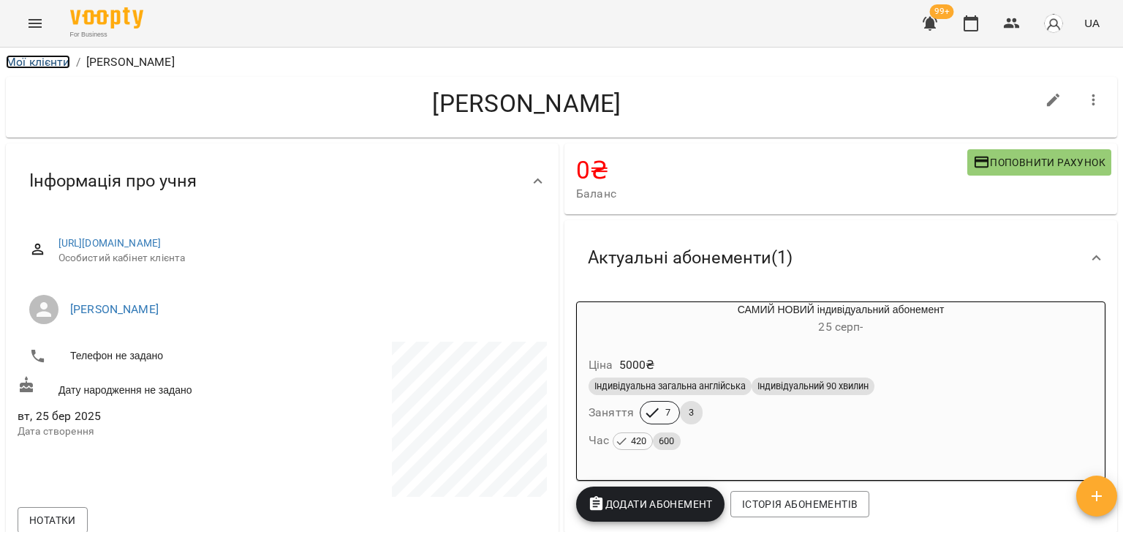
click at [60, 59] on link "Мої клієнти" at bounding box center [38, 62] width 64 height 14
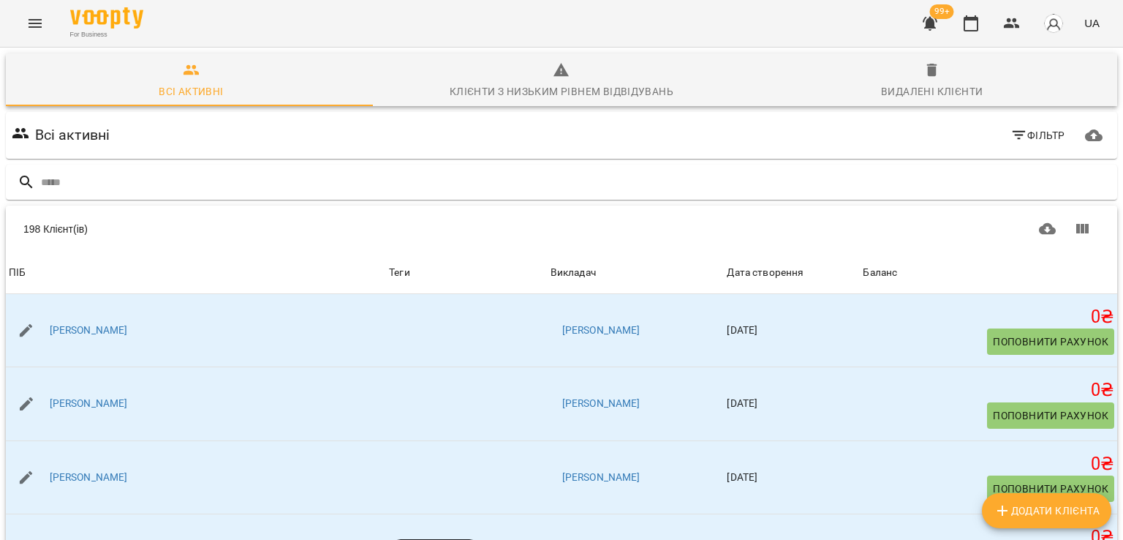
click at [935, 19] on icon "button" at bounding box center [930, 24] width 18 height 18
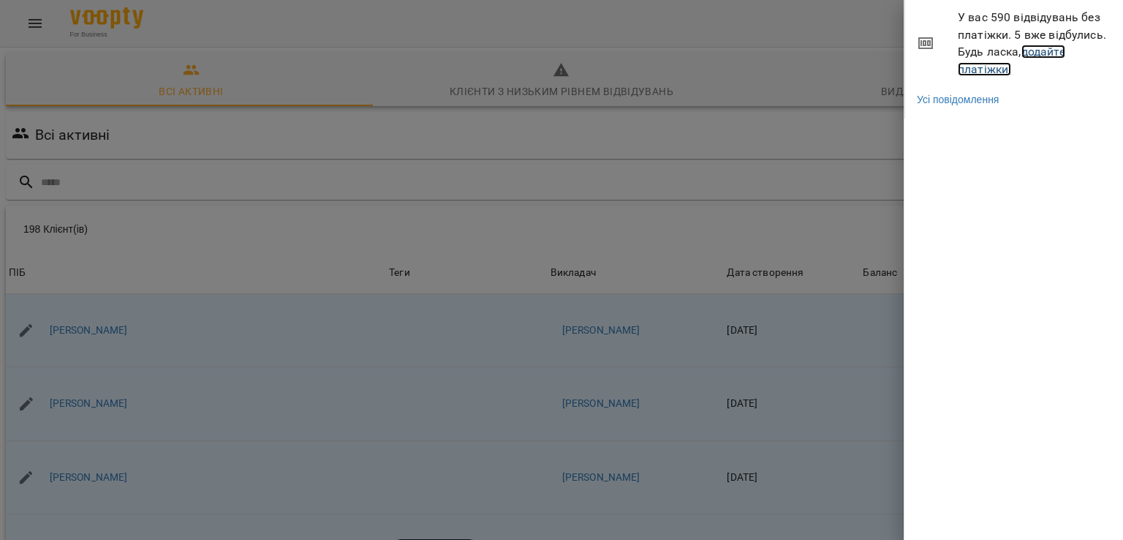
click at [989, 64] on link "додайте платіжки!" at bounding box center [1012, 60] width 108 height 31
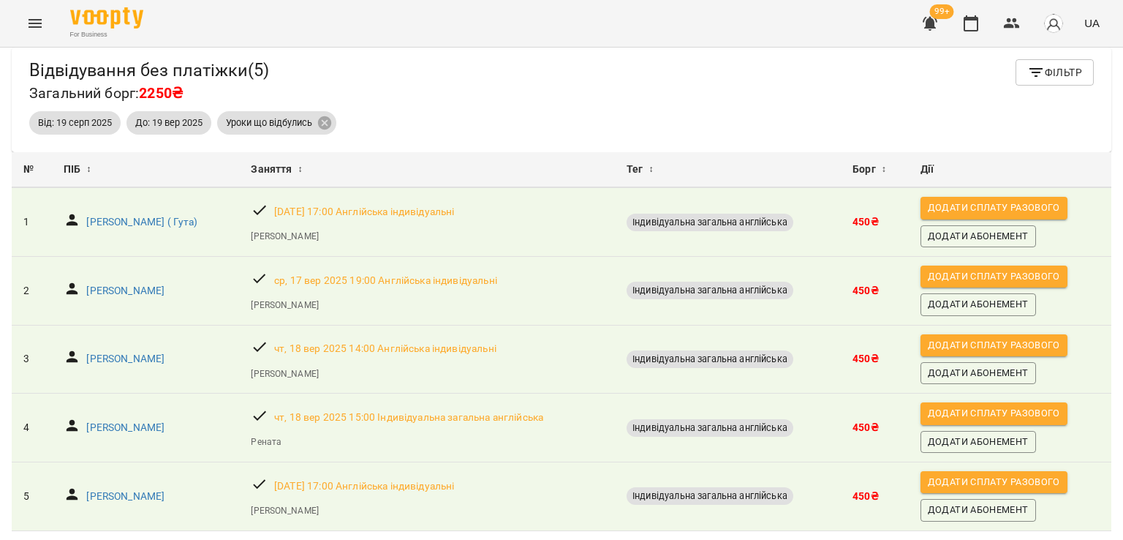
scroll to position [56, 0]
click at [161, 489] on p "[PERSON_NAME]" at bounding box center [125, 496] width 78 height 15
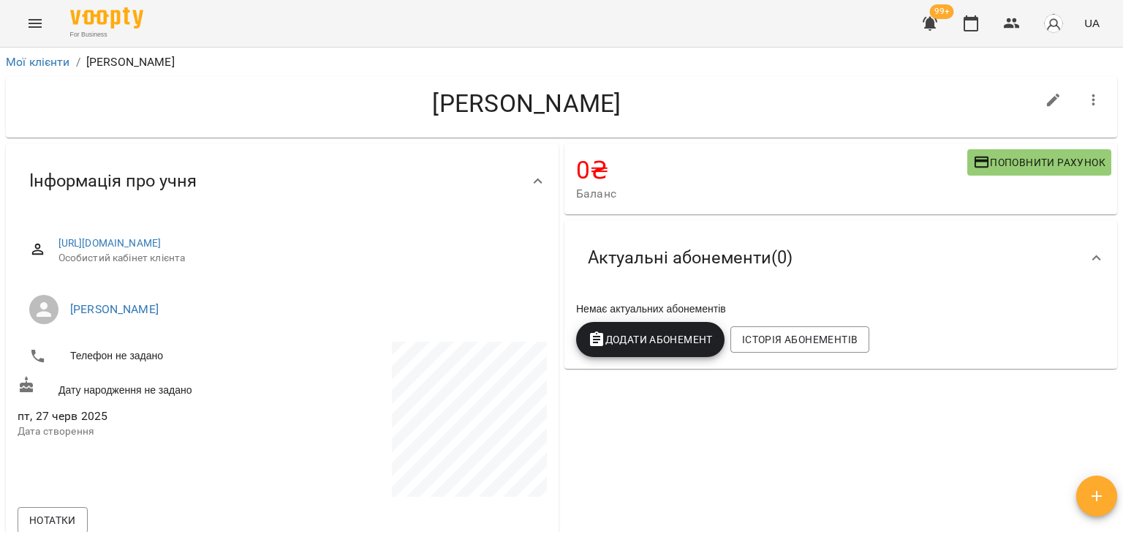
click at [649, 323] on div "Додати Абонемент" at bounding box center [650, 339] width 154 height 41
click at [649, 335] on span "Додати Абонемент" at bounding box center [650, 340] width 125 height 18
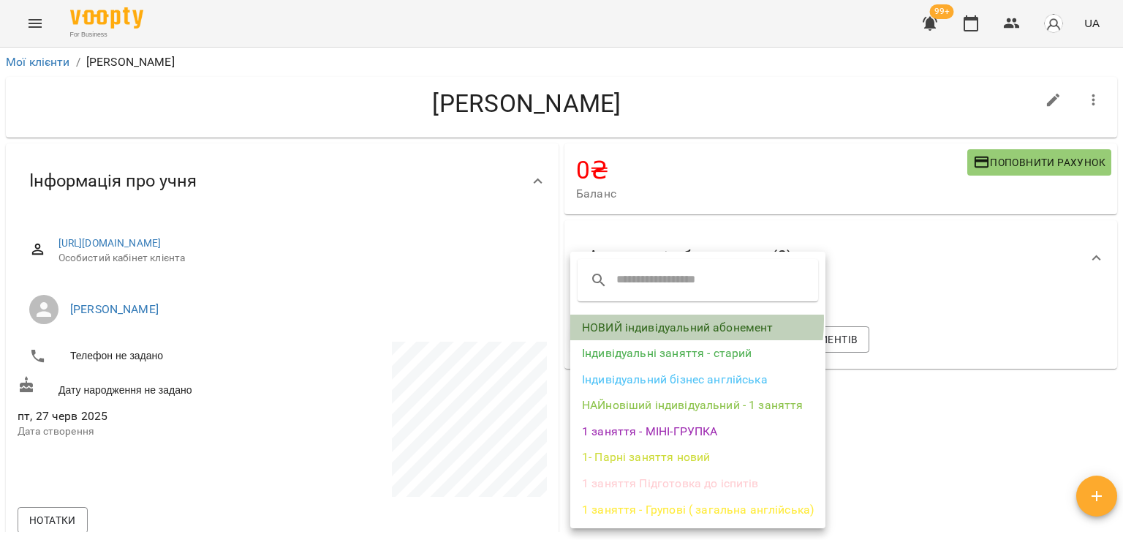
click at [649, 320] on li "НОВИЙ індивідуальний абонемент" at bounding box center [697, 327] width 255 height 26
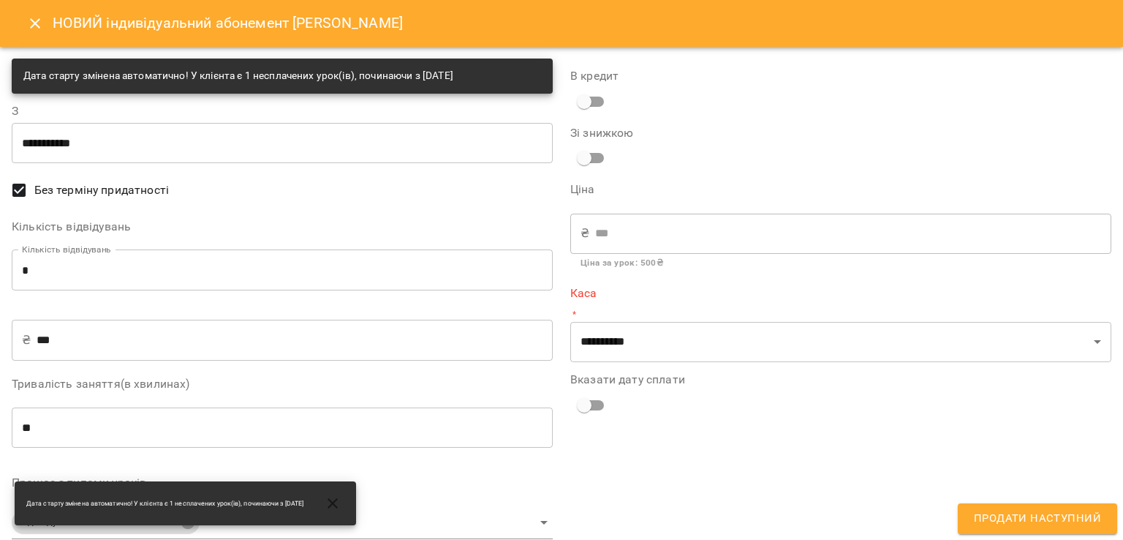
click at [207, 274] on input "*" at bounding box center [282, 269] width 541 height 41
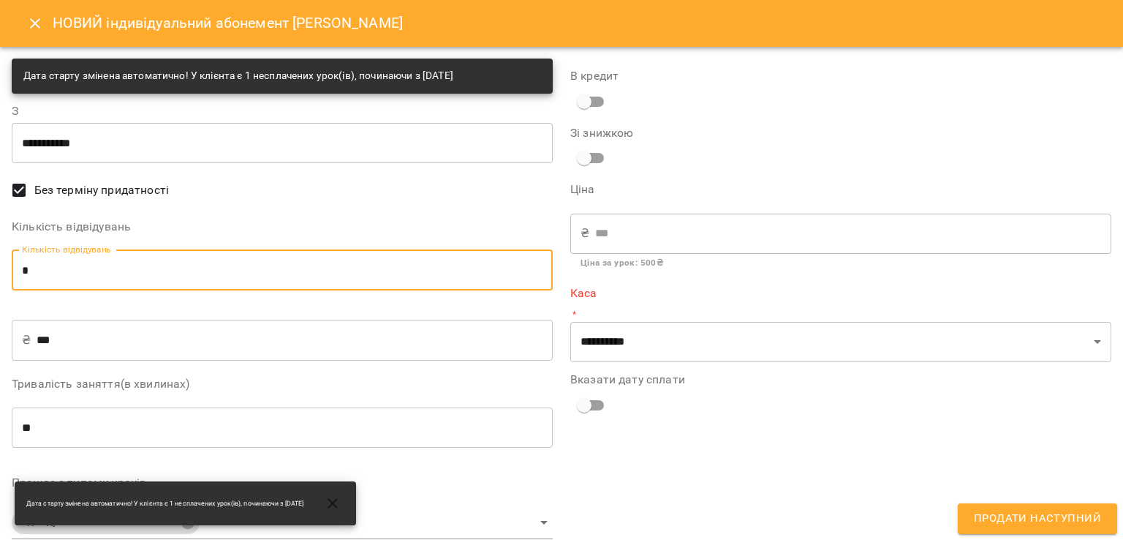
click at [207, 274] on input "*" at bounding box center [282, 269] width 541 height 41
type input "*"
type input "****"
type input "*"
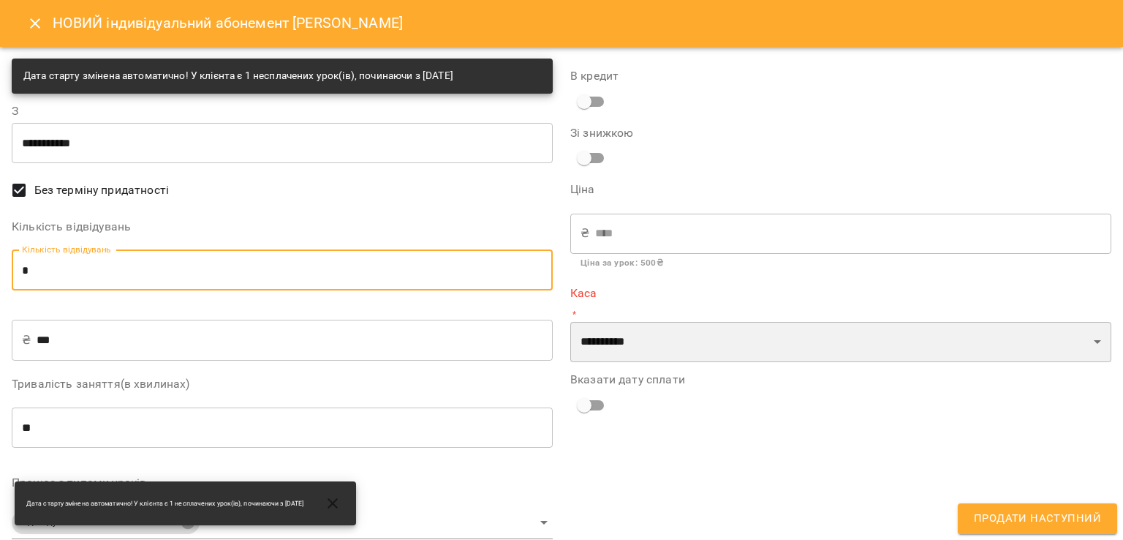
click at [627, 325] on select "**********" at bounding box center [840, 342] width 541 height 41
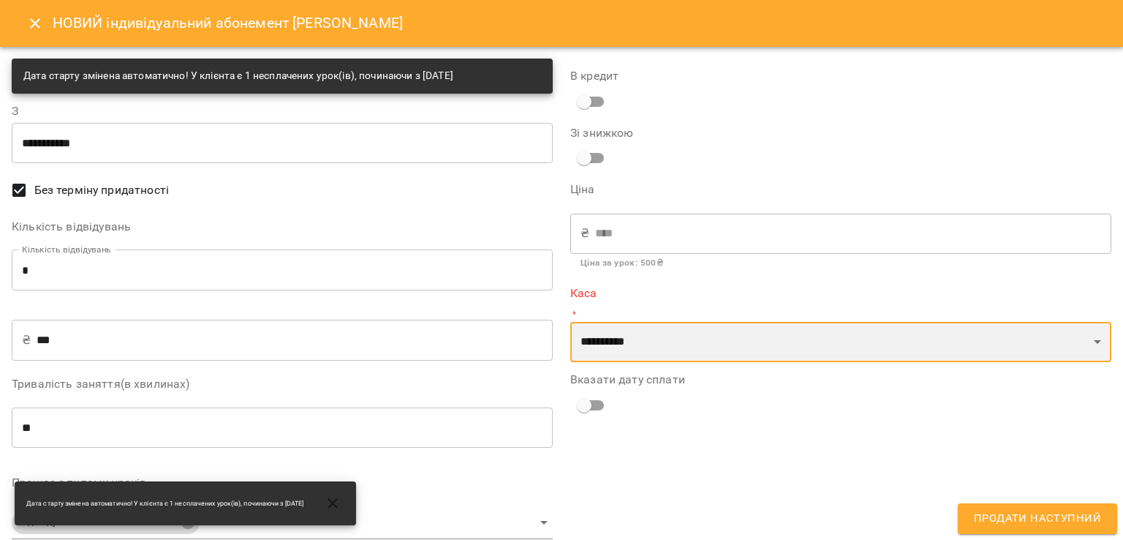
select select "****"
click at [570, 322] on select "**********" at bounding box center [840, 342] width 541 height 41
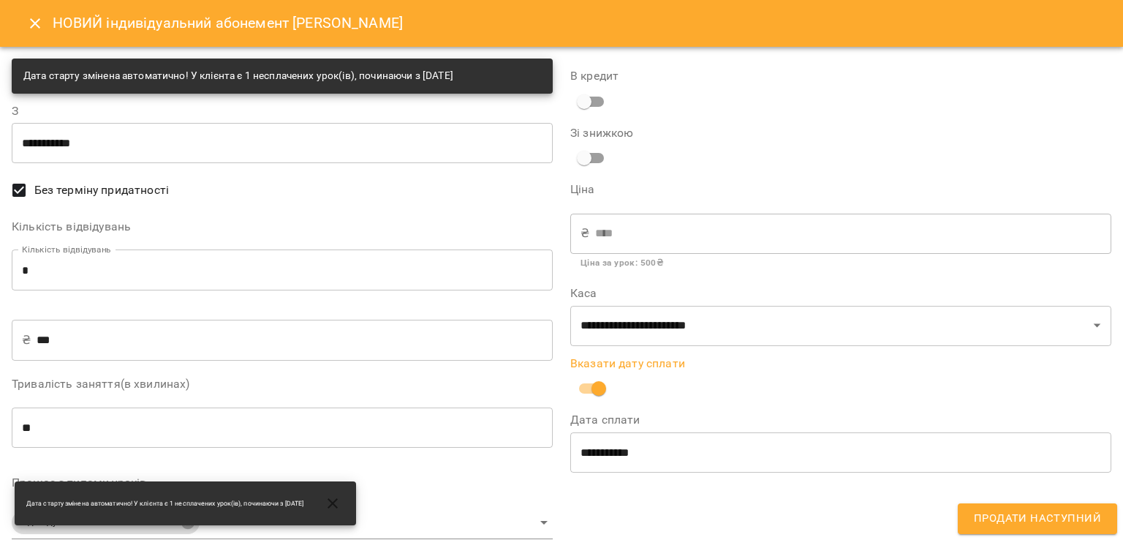
click at [974, 513] on button "Продати наступний" at bounding box center [1037, 518] width 159 height 31
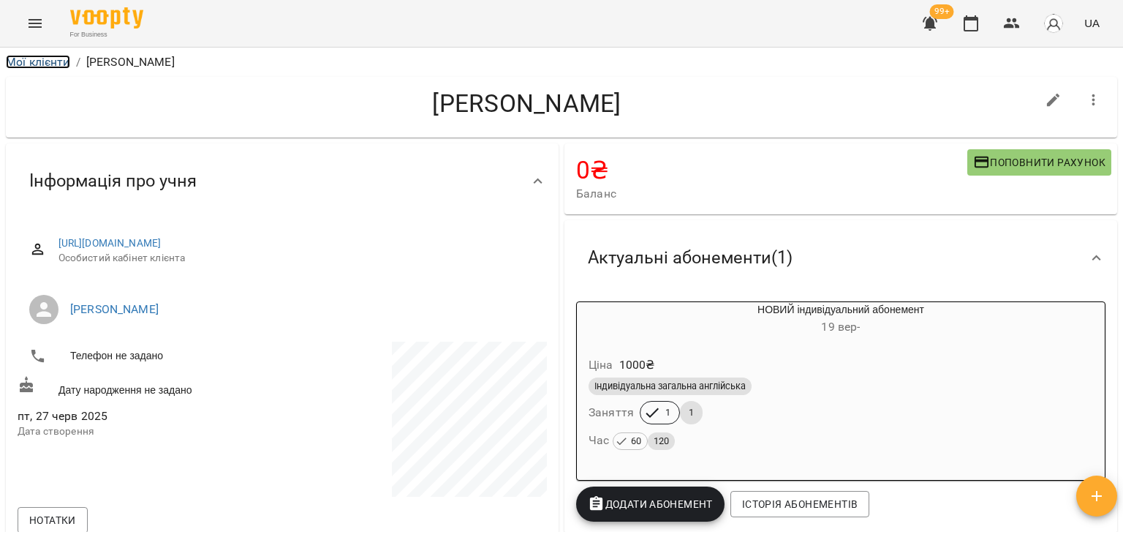
click at [35, 59] on link "Мої клієнти" at bounding box center [38, 62] width 64 height 14
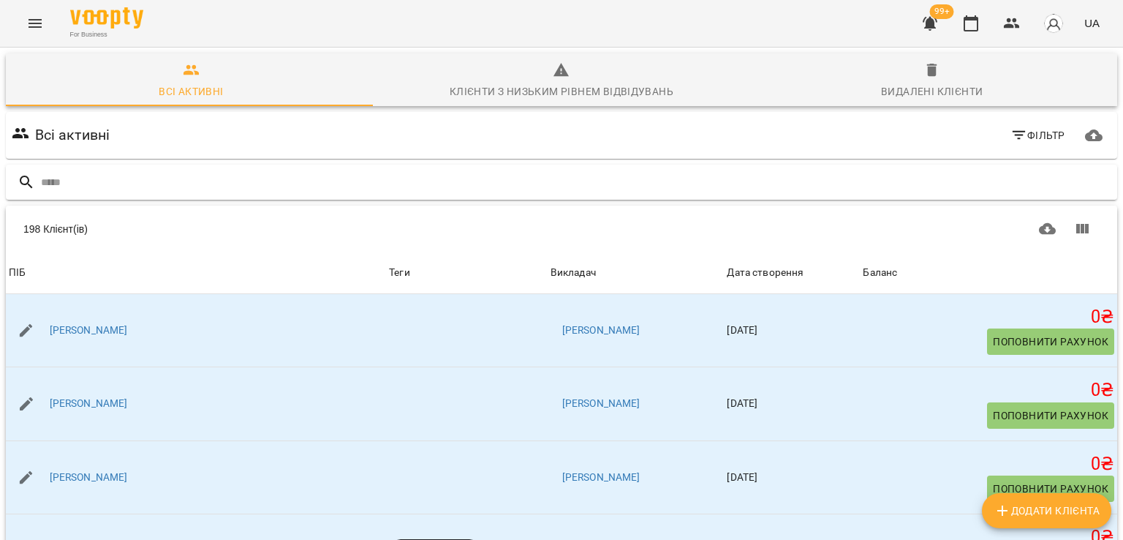
click at [82, 185] on input "text" at bounding box center [576, 182] width 1071 height 24
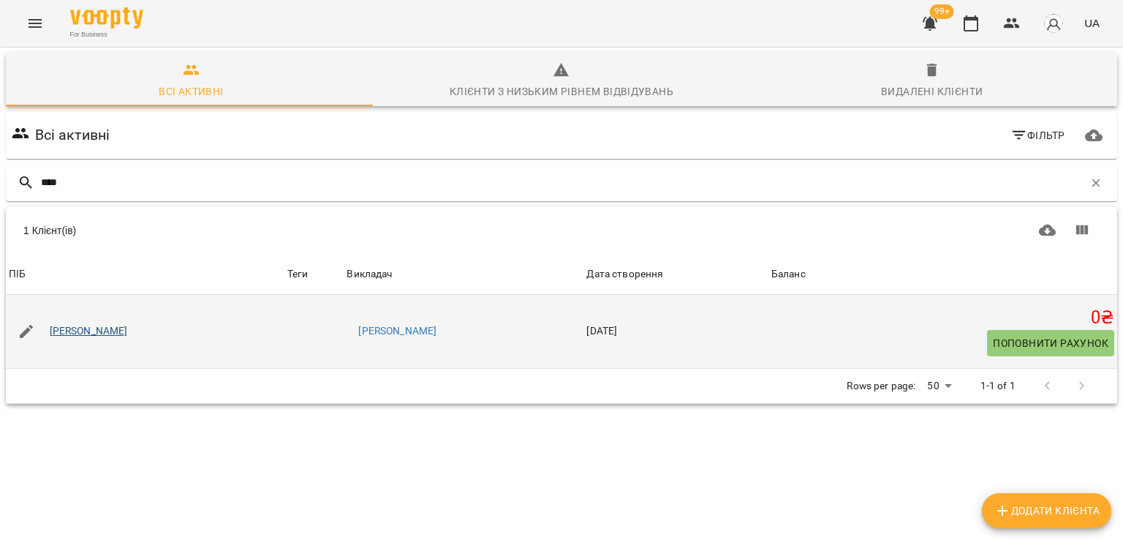
type input "****"
click at [93, 329] on link "[PERSON_NAME]" at bounding box center [89, 331] width 78 height 15
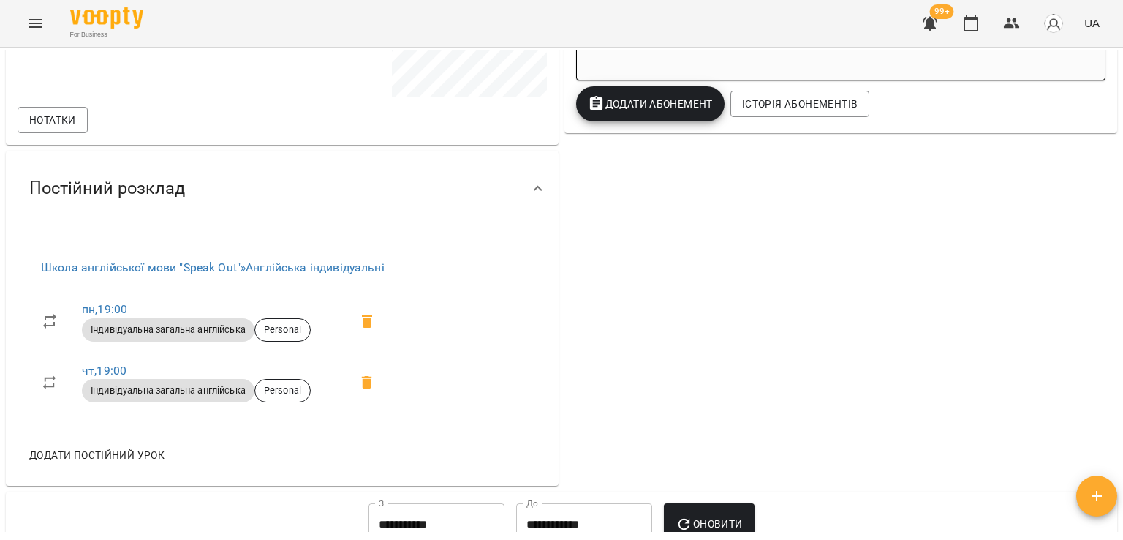
scroll to position [202, 0]
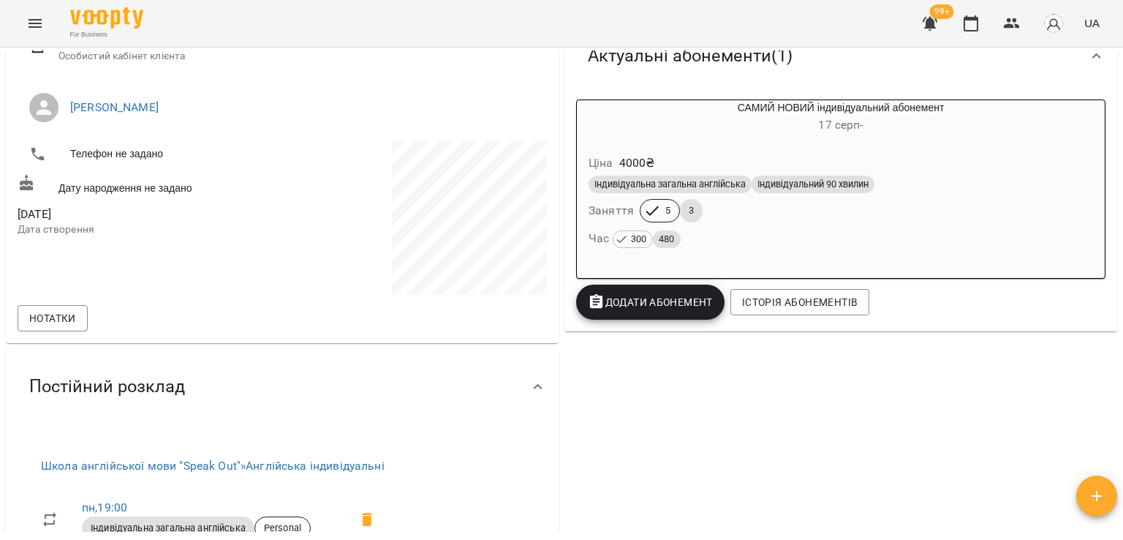
click at [627, 299] on span "Додати Абонемент" at bounding box center [650, 302] width 125 height 18
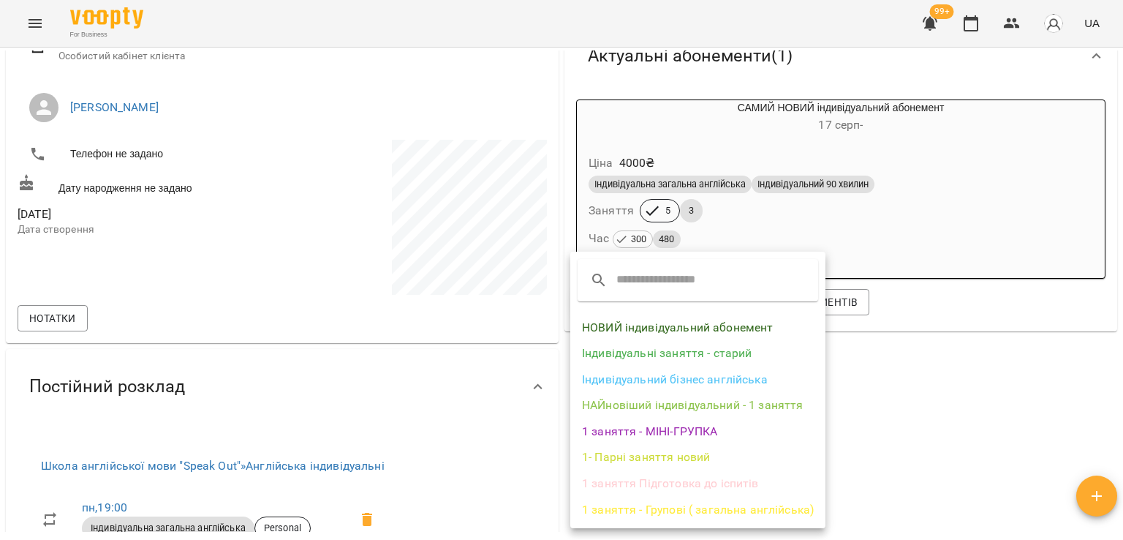
click at [626, 332] on li "НОВИЙ індивідуальний абонемент" at bounding box center [697, 327] width 255 height 26
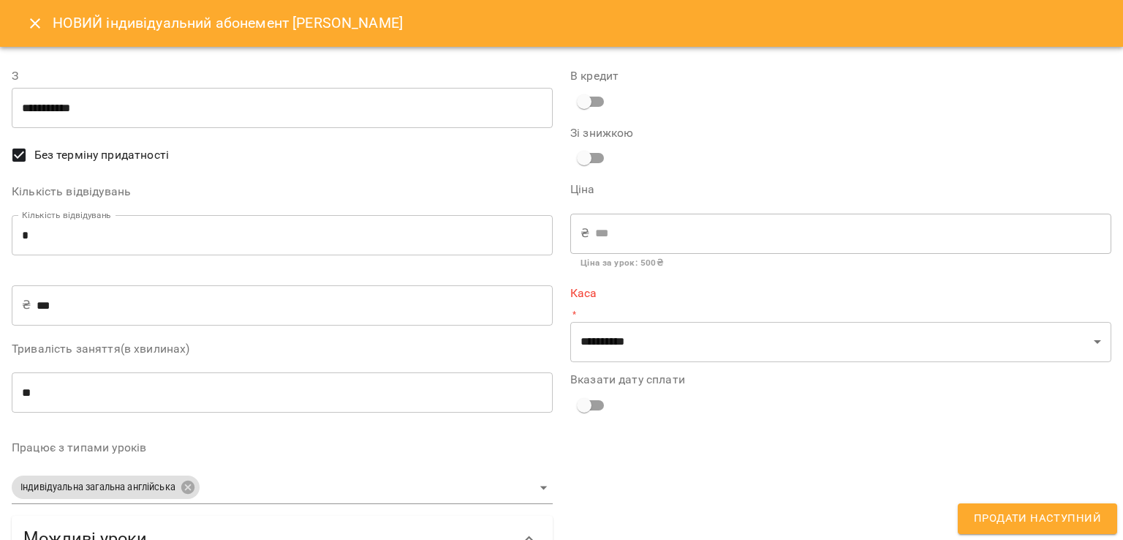
click at [155, 241] on input "*" at bounding box center [282, 235] width 541 height 41
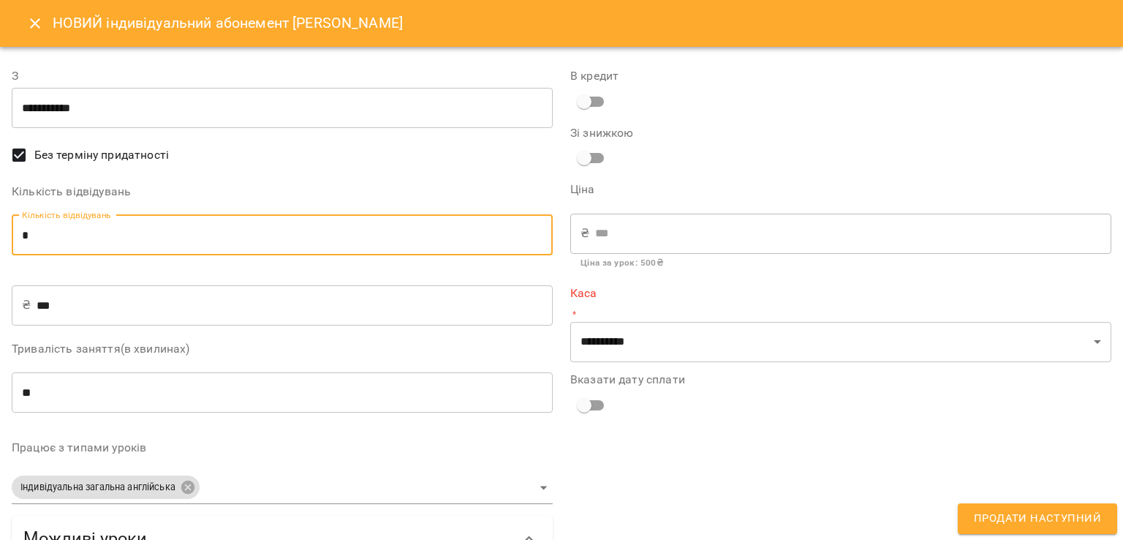
click at [155, 241] on input "*" at bounding box center [282, 235] width 541 height 41
type input "*"
type input "****"
type input "*"
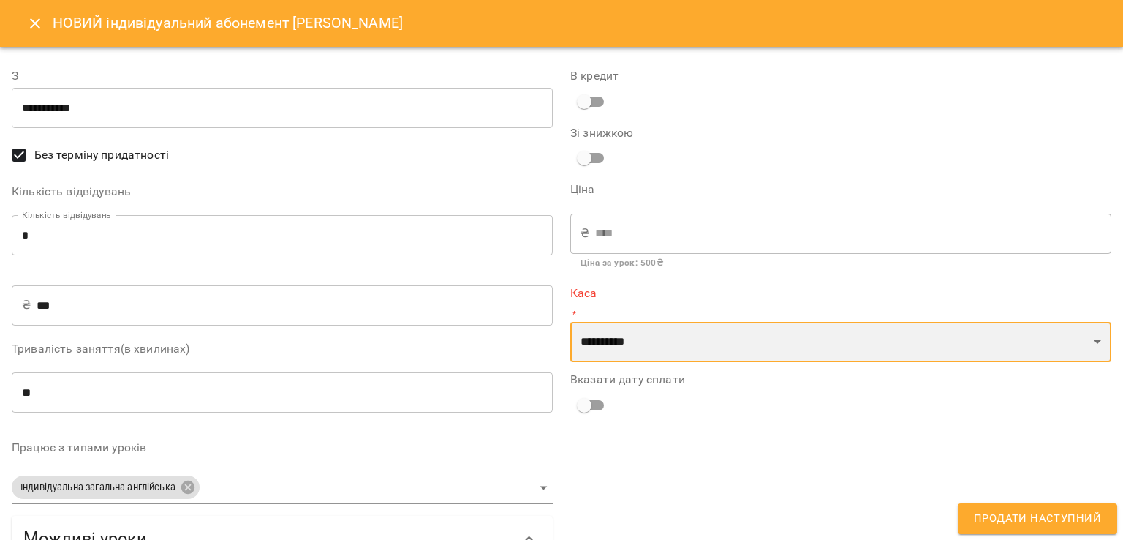
click at [659, 353] on select "**********" at bounding box center [840, 342] width 541 height 41
select select "****"
click at [570, 322] on select "**********" at bounding box center [840, 342] width 541 height 41
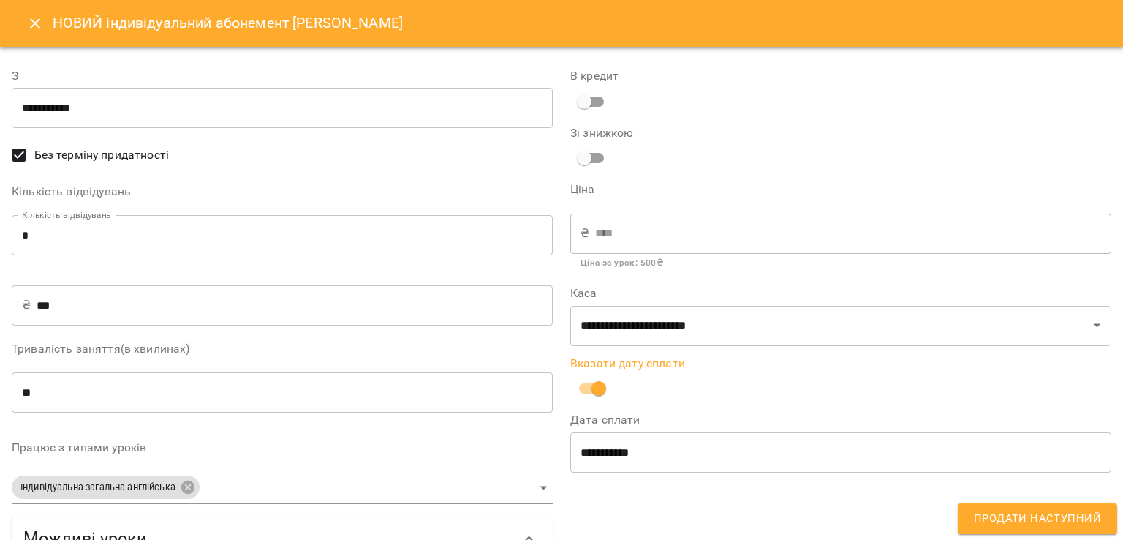
click at [1010, 514] on span "Продати наступний" at bounding box center [1037, 518] width 127 height 19
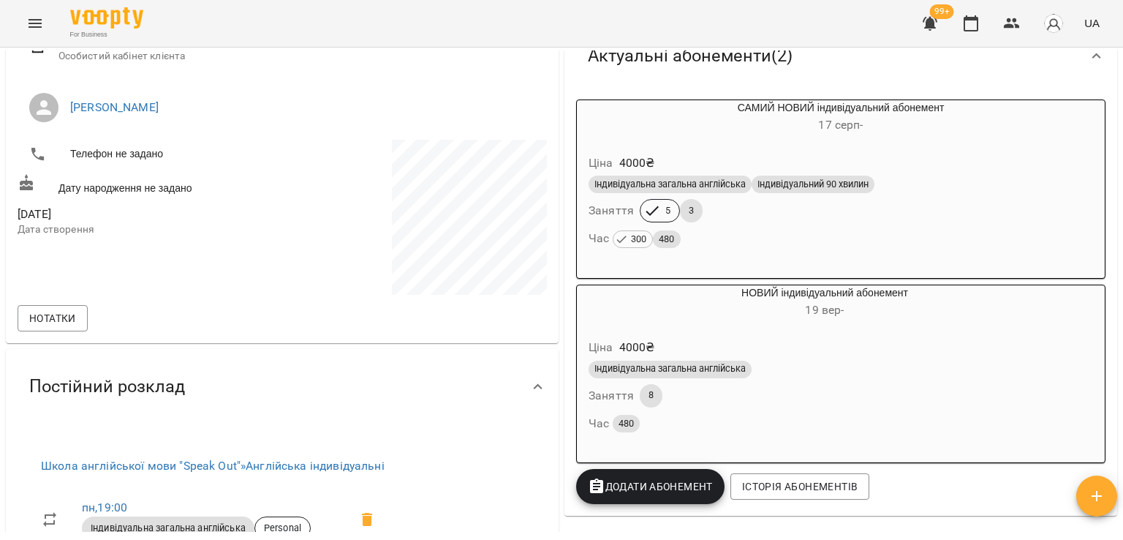
scroll to position [0, 0]
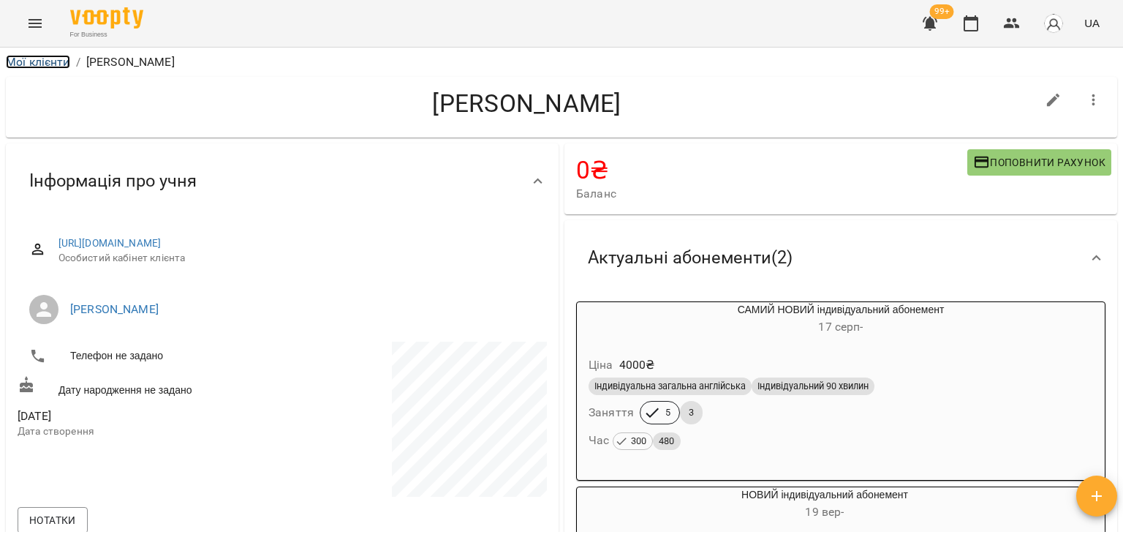
click at [17, 62] on link "Мої клієнти" at bounding box center [38, 62] width 64 height 14
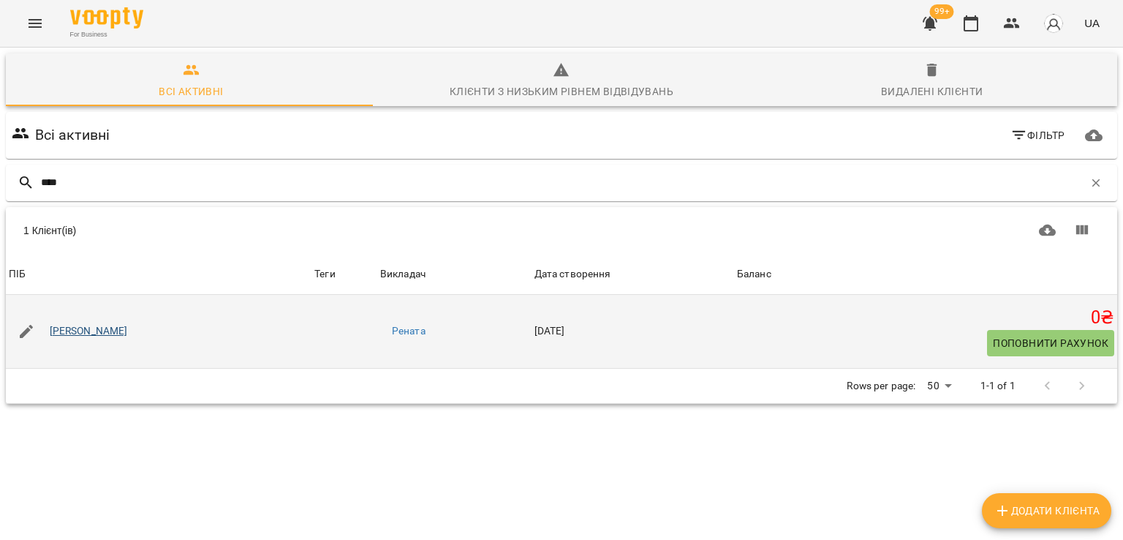
type input "****"
click at [83, 334] on link "[PERSON_NAME]" at bounding box center [89, 331] width 78 height 15
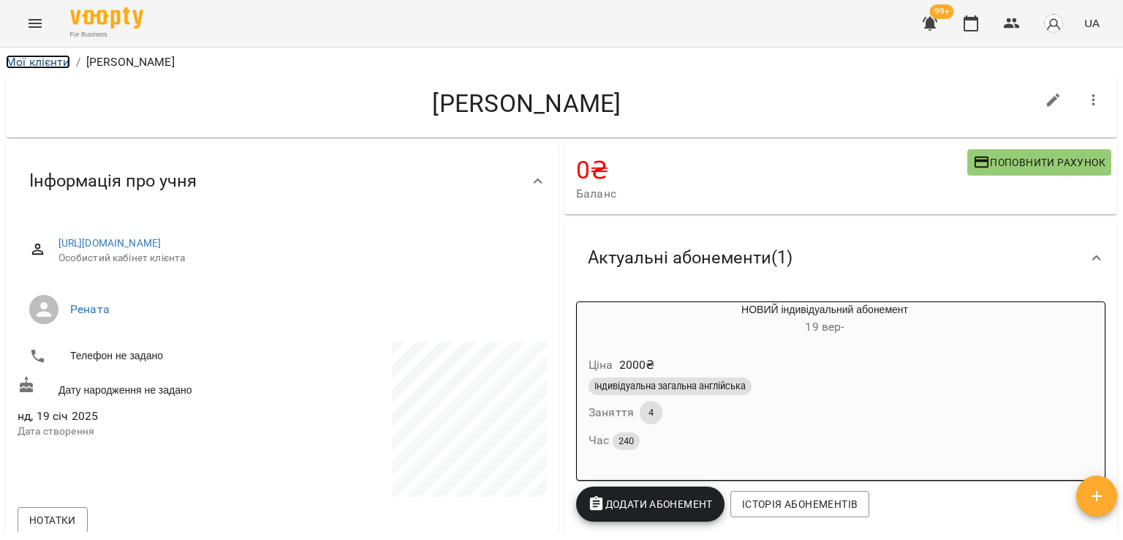
click at [42, 62] on link "Мої клієнти" at bounding box center [38, 62] width 64 height 14
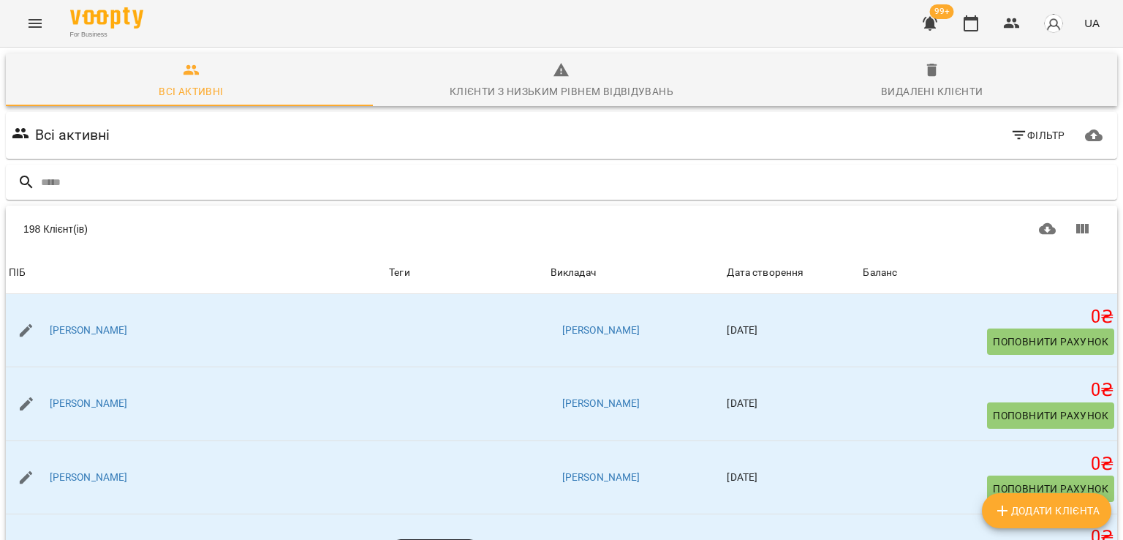
click at [933, 30] on icon "button" at bounding box center [930, 24] width 18 height 18
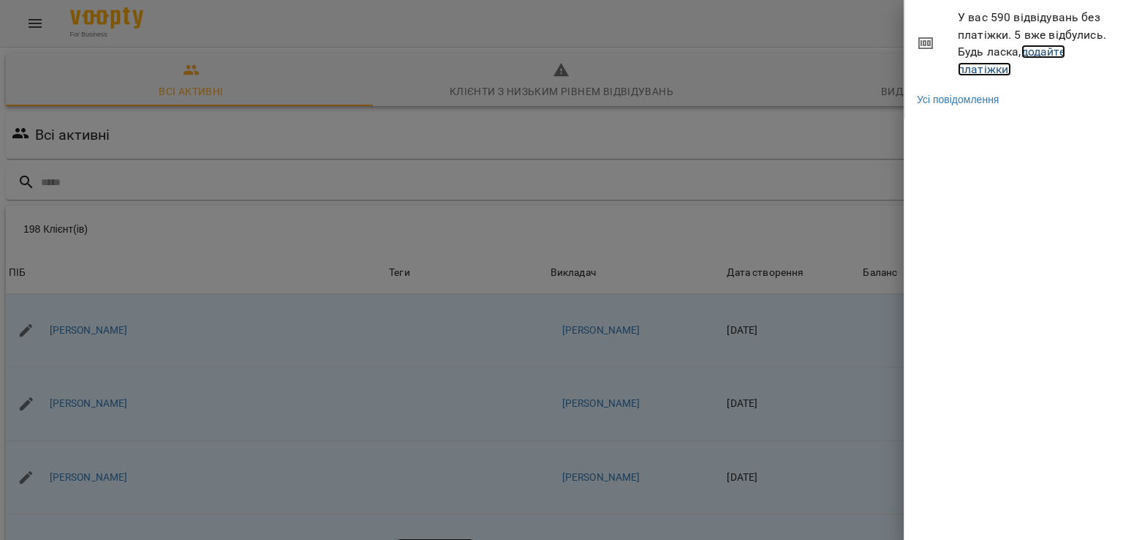
click at [983, 68] on link "додайте платіжки!" at bounding box center [1012, 60] width 108 height 31
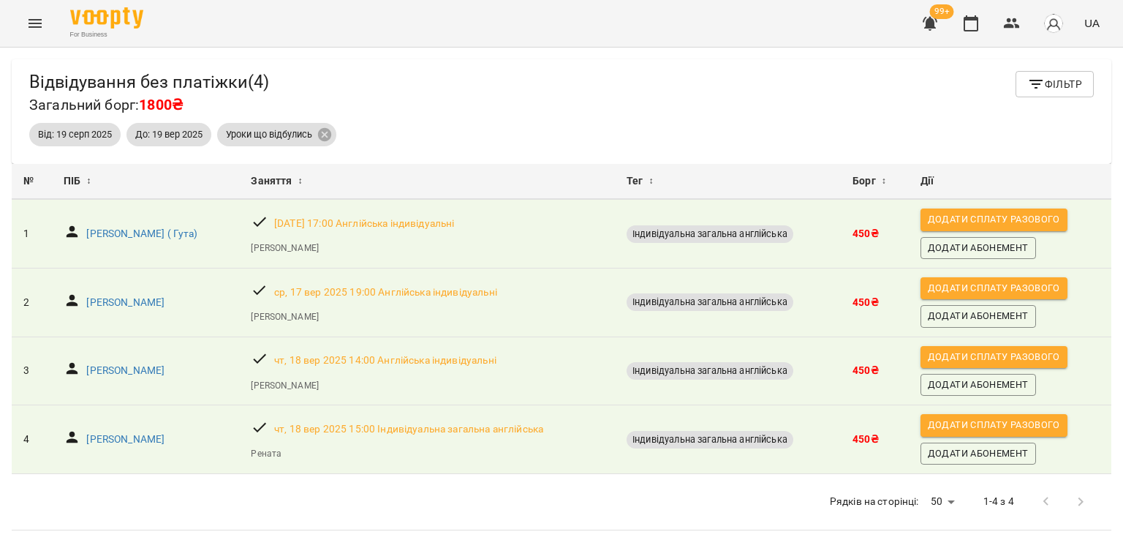
click at [34, 27] on icon "Menu" at bounding box center [35, 23] width 13 height 9
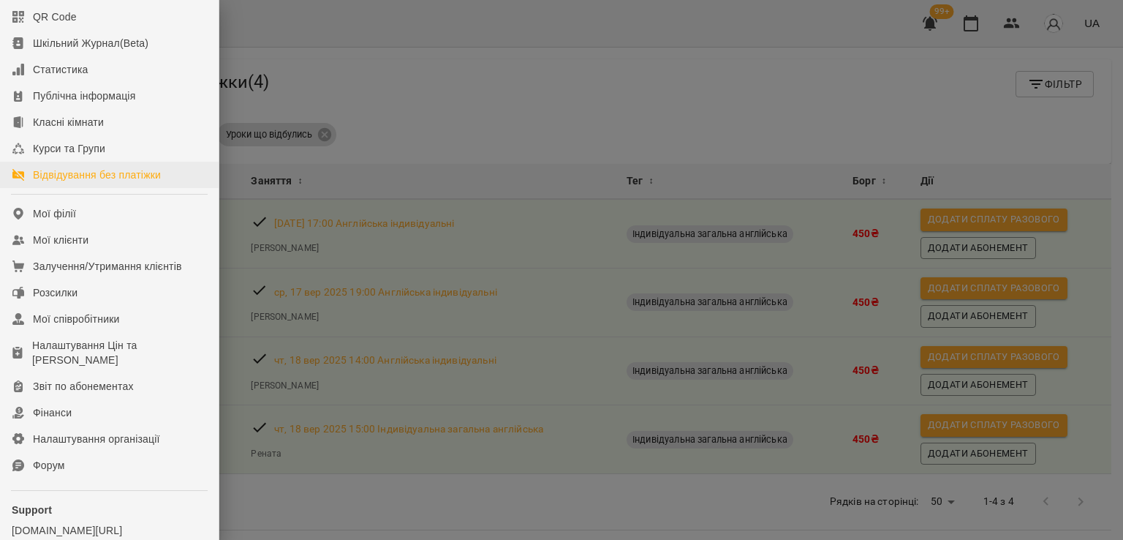
scroll to position [200, 0]
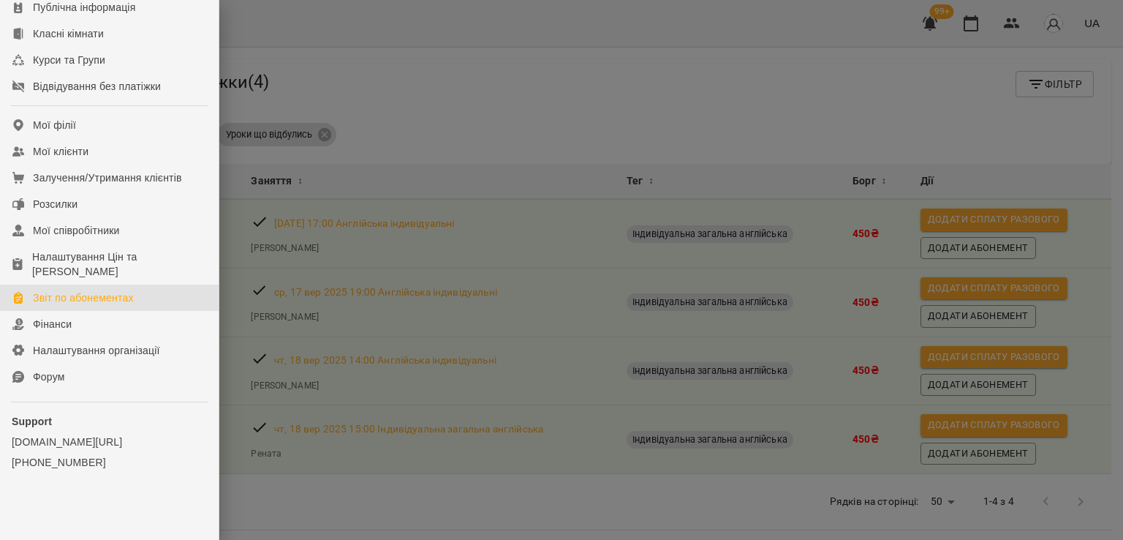
click at [86, 291] on div "Звіт по абонементах" at bounding box center [83, 297] width 101 height 15
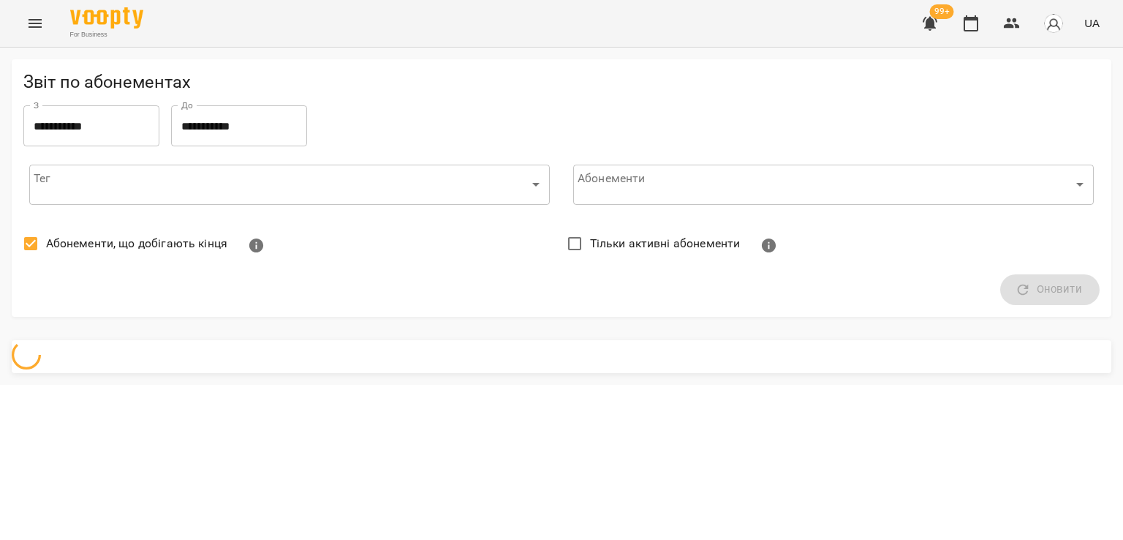
click at [94, 238] on span "Абонементи, що добігають кінця" at bounding box center [136, 244] width 181 height 18
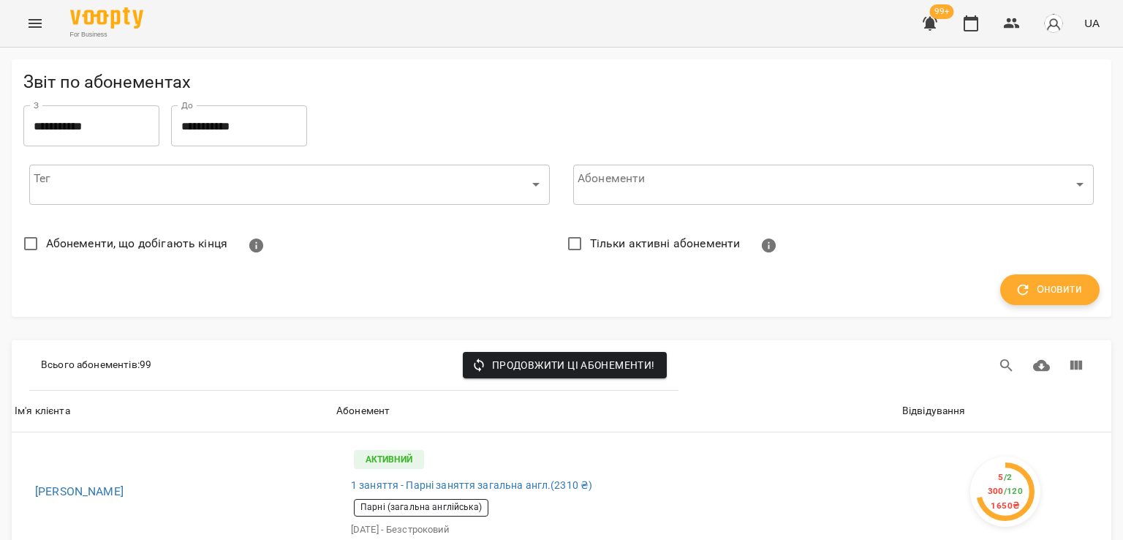
click at [1068, 290] on span "Оновити" at bounding box center [1050, 289] width 64 height 19
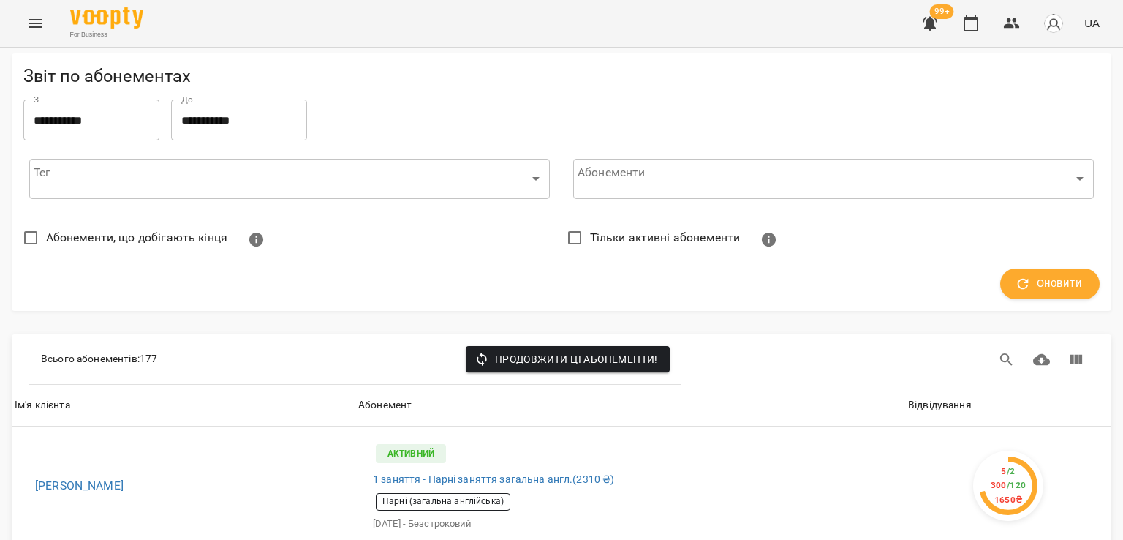
click at [933, 396] on div "Відвідування" at bounding box center [940, 405] width 64 height 18
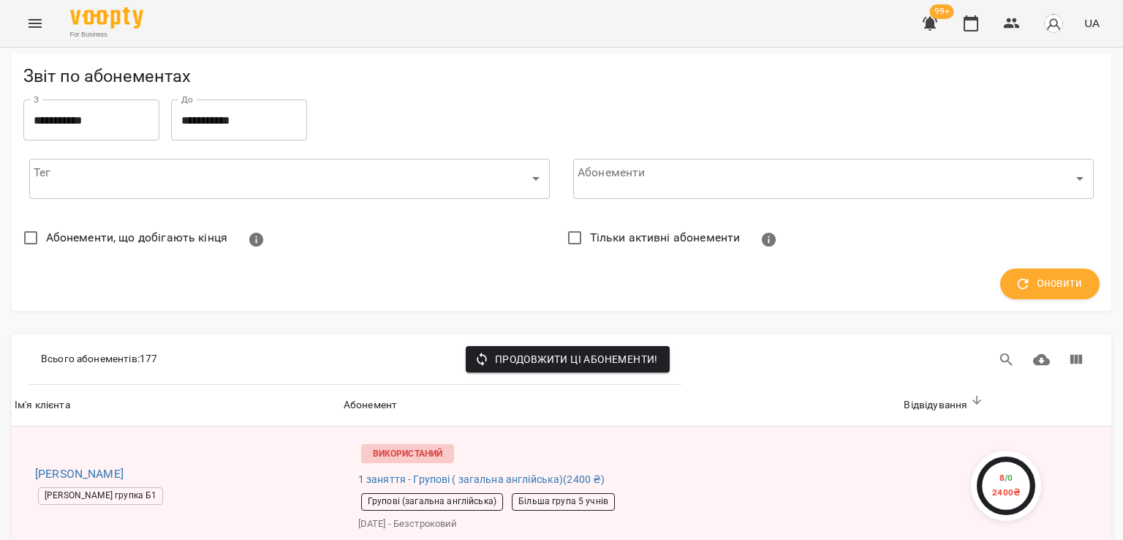
scroll to position [1609, 0]
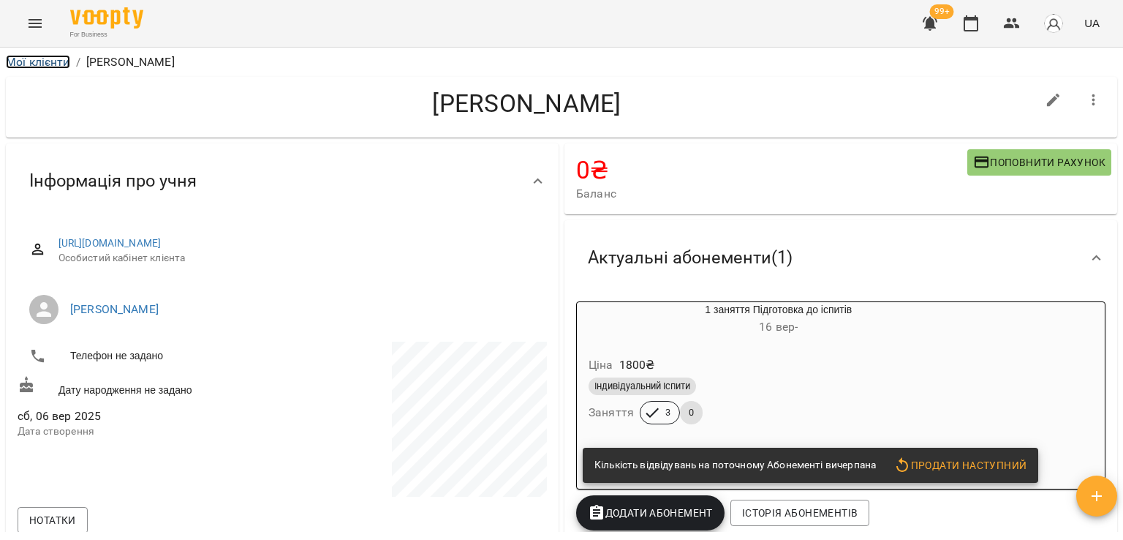
click at [32, 55] on link "Мої клієнти" at bounding box center [38, 62] width 64 height 14
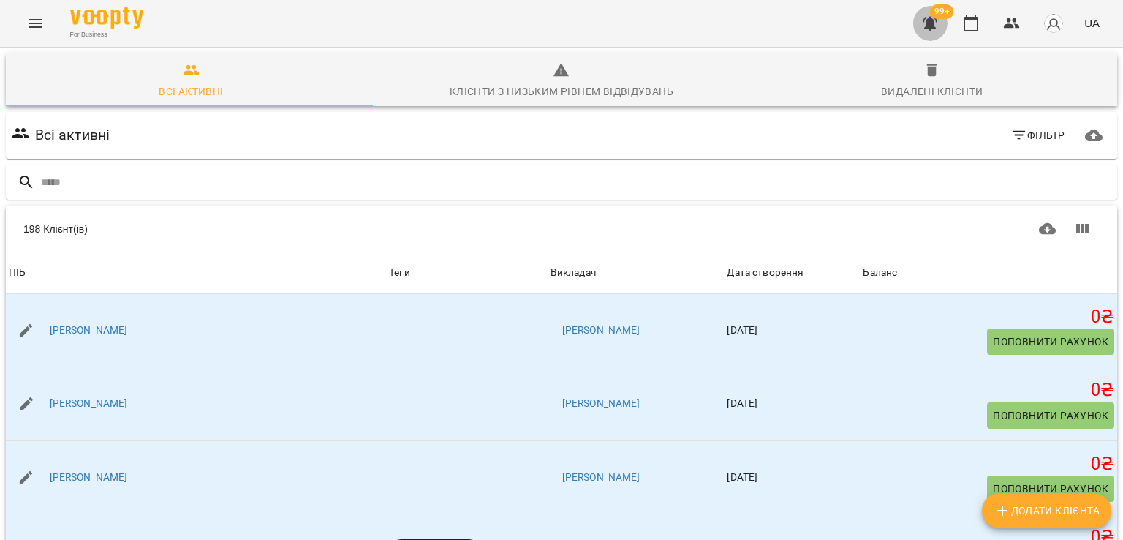
click at [931, 29] on icon "button" at bounding box center [930, 24] width 15 height 14
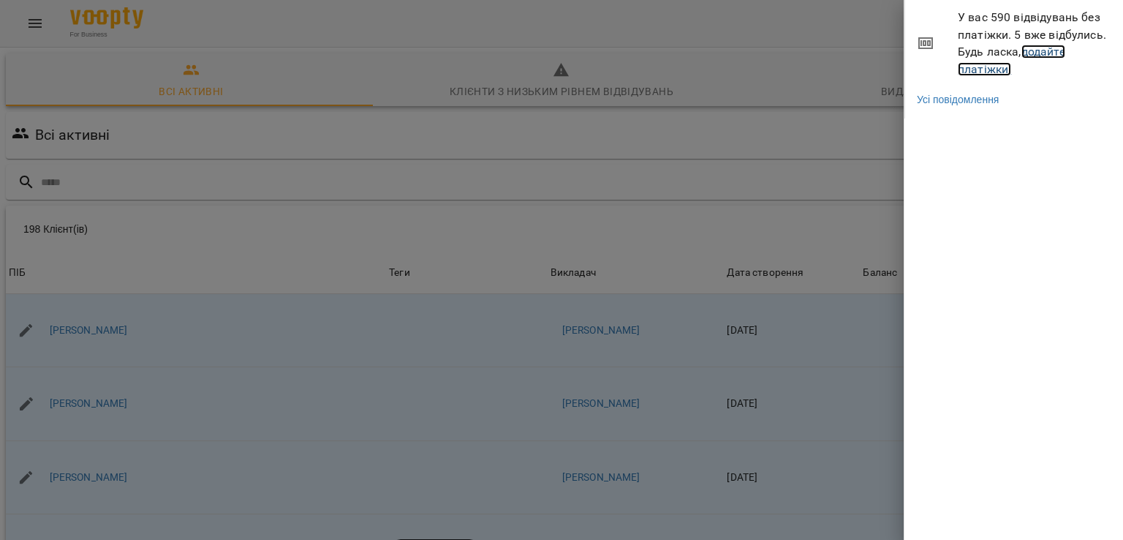
click at [965, 67] on link "додайте платіжки!" at bounding box center [1012, 60] width 108 height 31
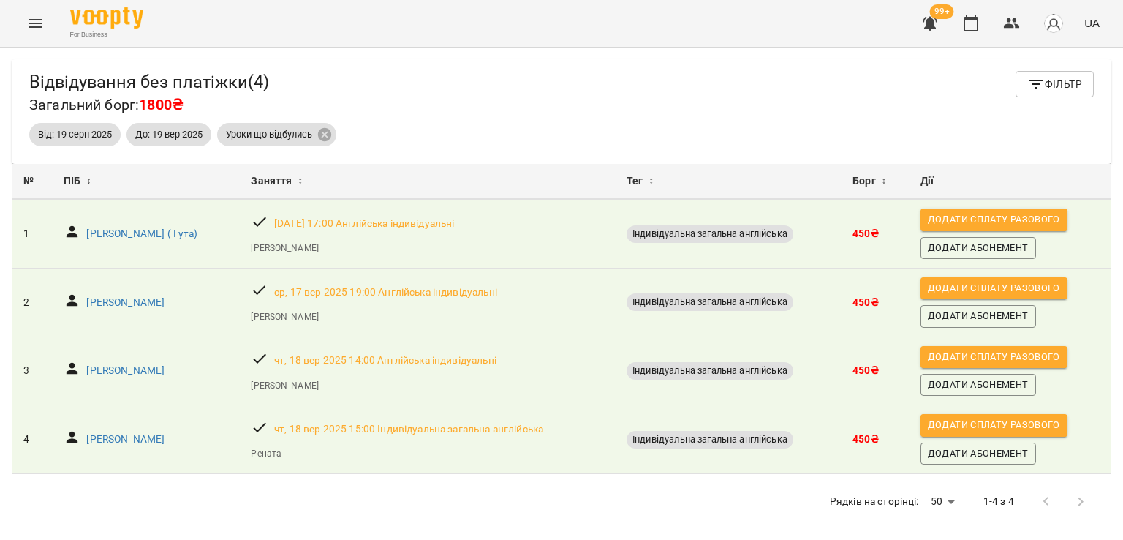
click at [32, 8] on button "Menu" at bounding box center [35, 23] width 35 height 35
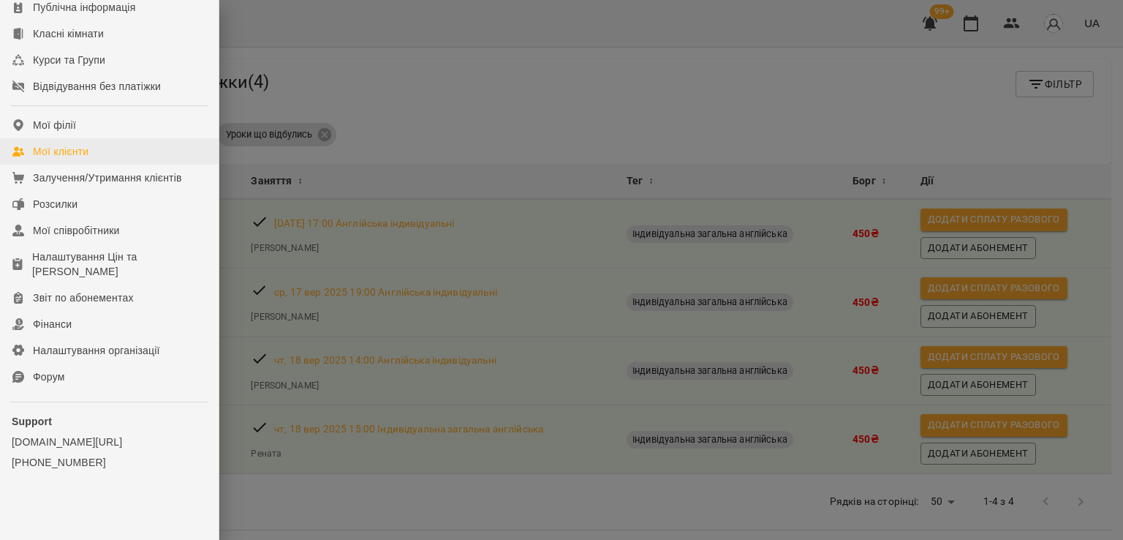
scroll to position [200, 0]
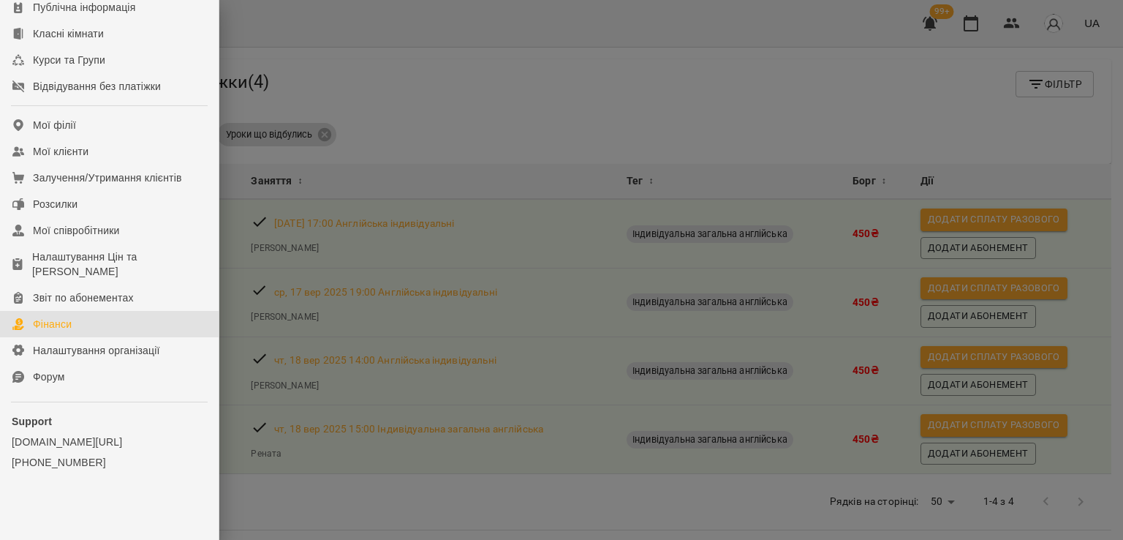
click at [92, 326] on link "Фінанси" at bounding box center [109, 324] width 219 height 26
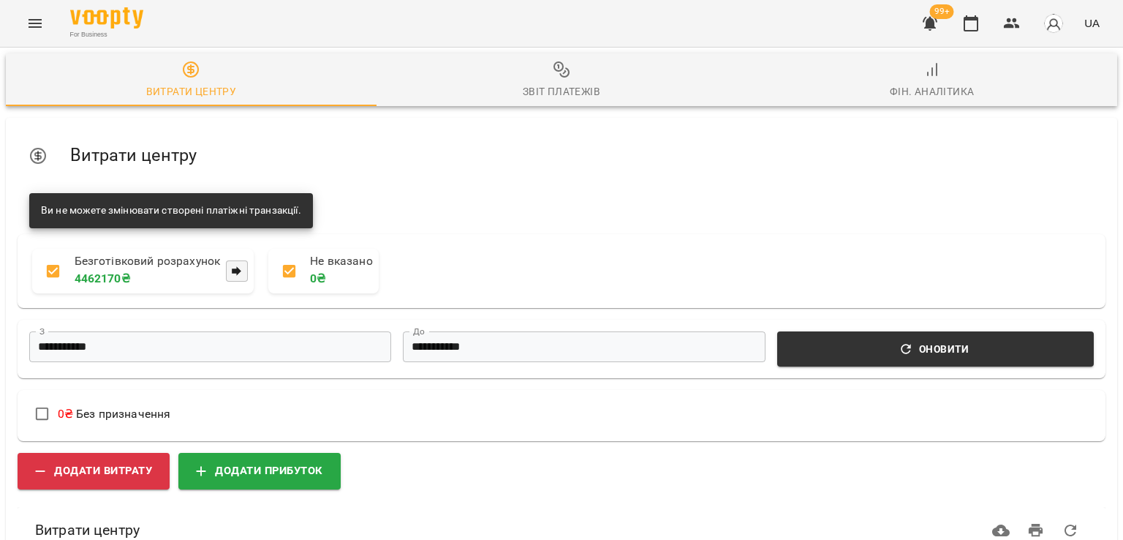
click at [934, 79] on span "Фін. Аналітика" at bounding box center [931, 80] width 353 height 39
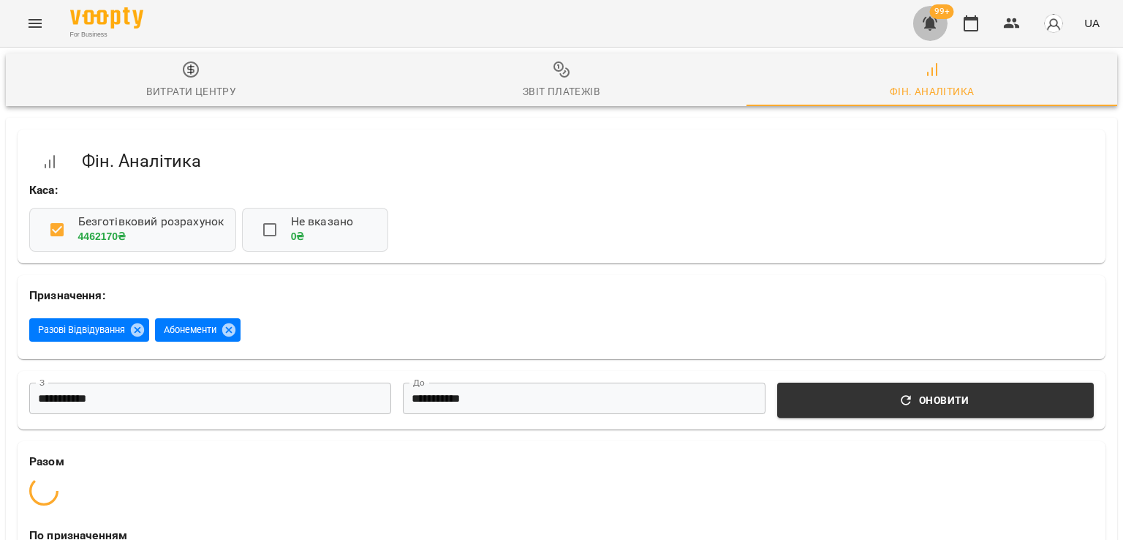
click at [932, 21] on icon "button" at bounding box center [930, 24] width 15 height 14
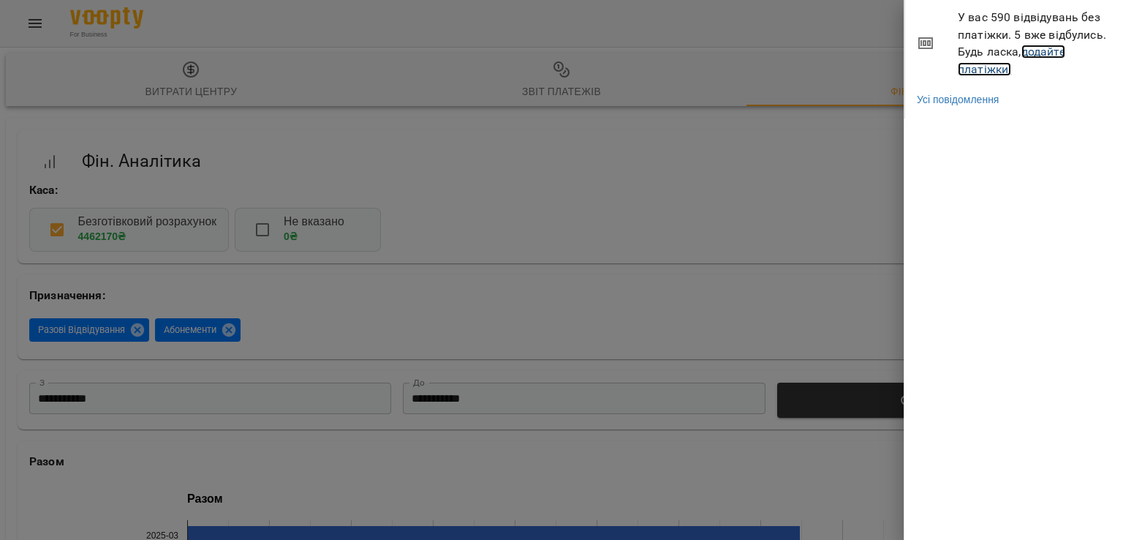
click at [979, 64] on link "додайте платіжки!" at bounding box center [1012, 60] width 108 height 31
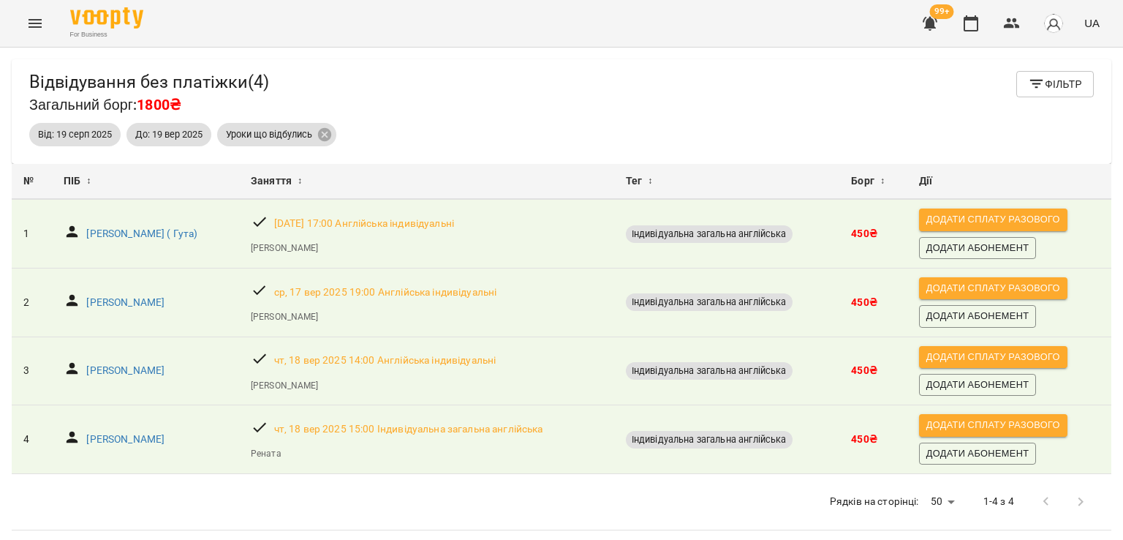
click at [20, 23] on button "Menu" at bounding box center [35, 23] width 35 height 35
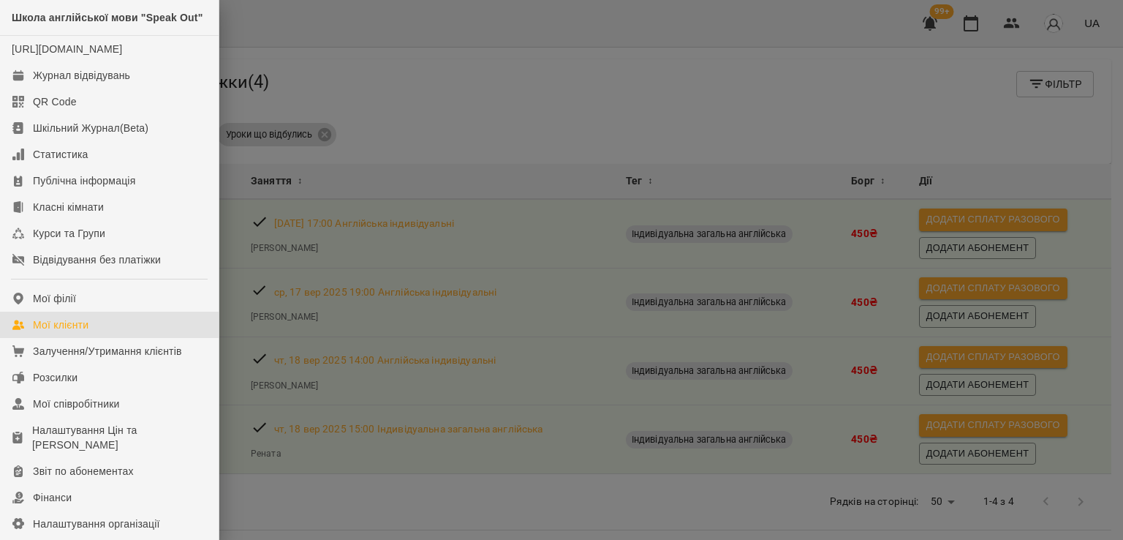
click at [48, 338] on link "Мої клієнти" at bounding box center [109, 325] width 219 height 26
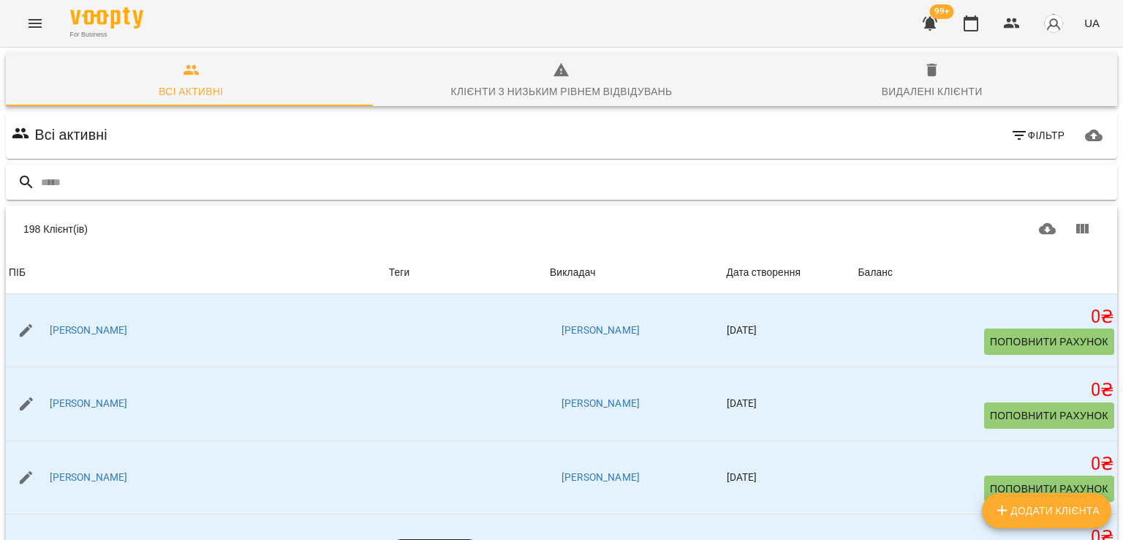
click at [107, 176] on input "text" at bounding box center [576, 182] width 1071 height 24
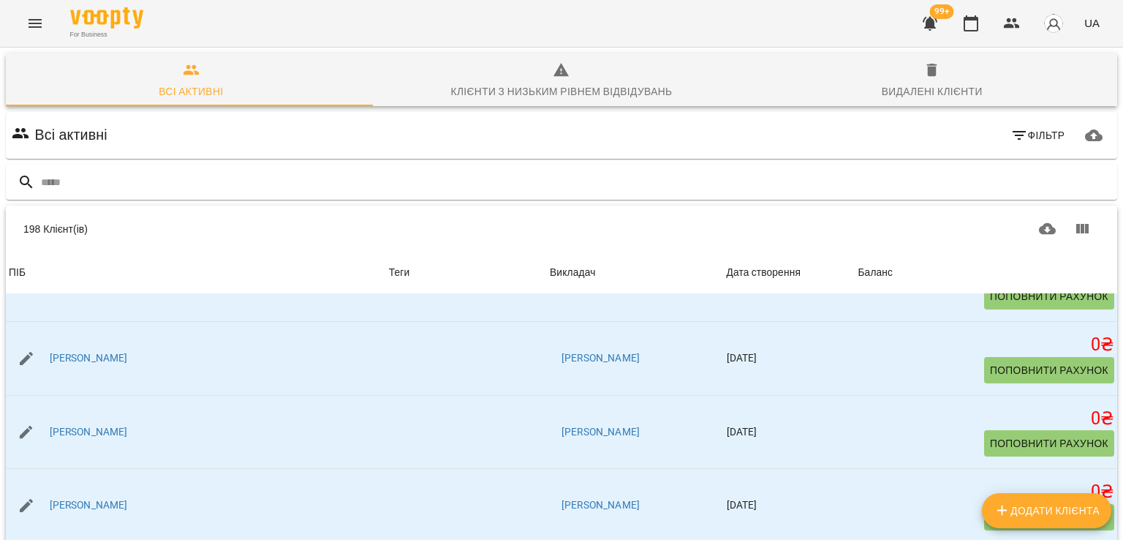
scroll to position [731, 0]
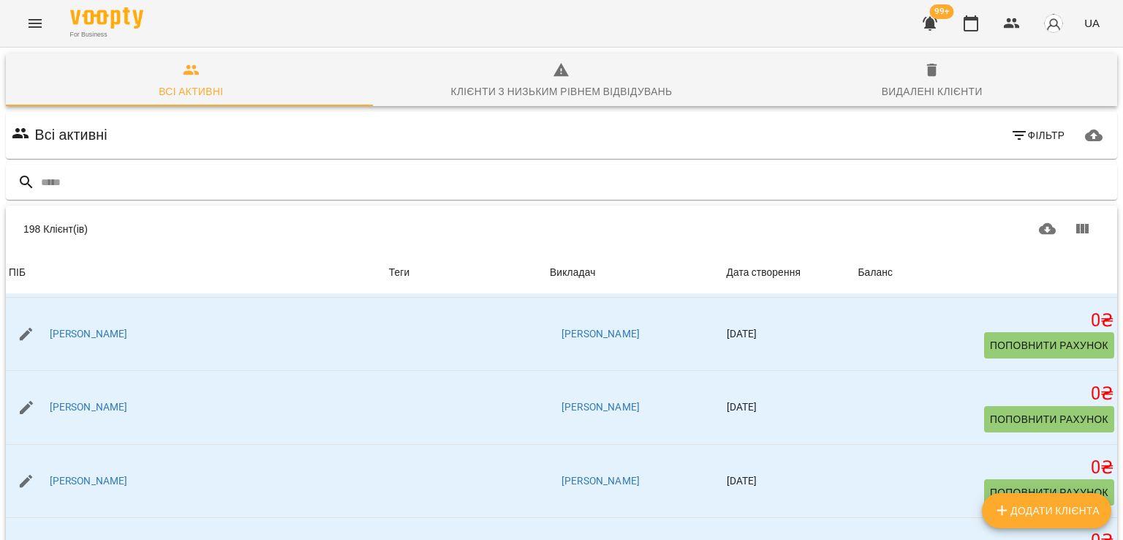
click at [36, 24] on icon "Menu" at bounding box center [35, 24] width 18 height 18
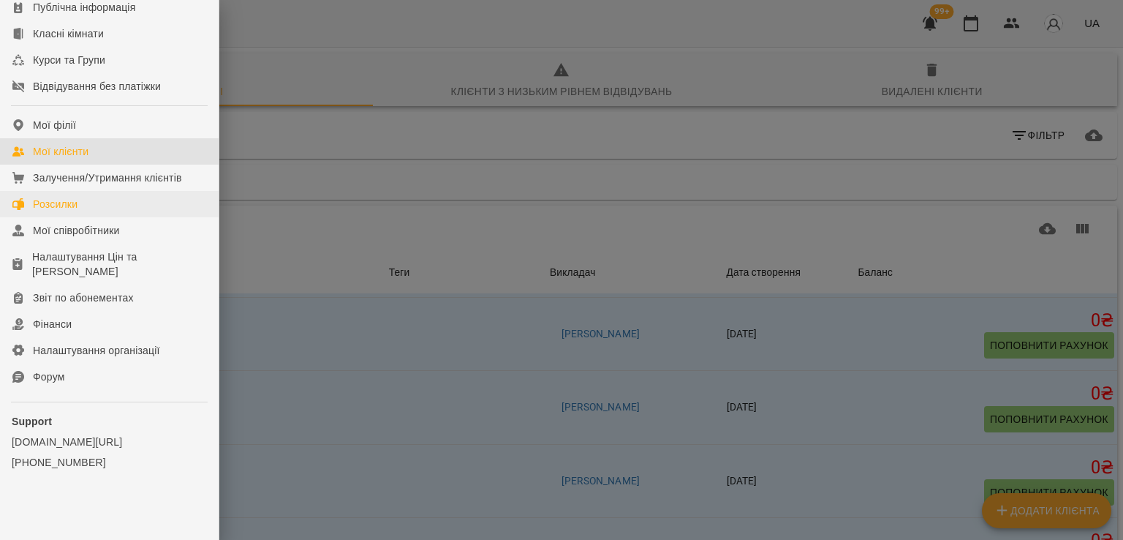
scroll to position [200, 0]
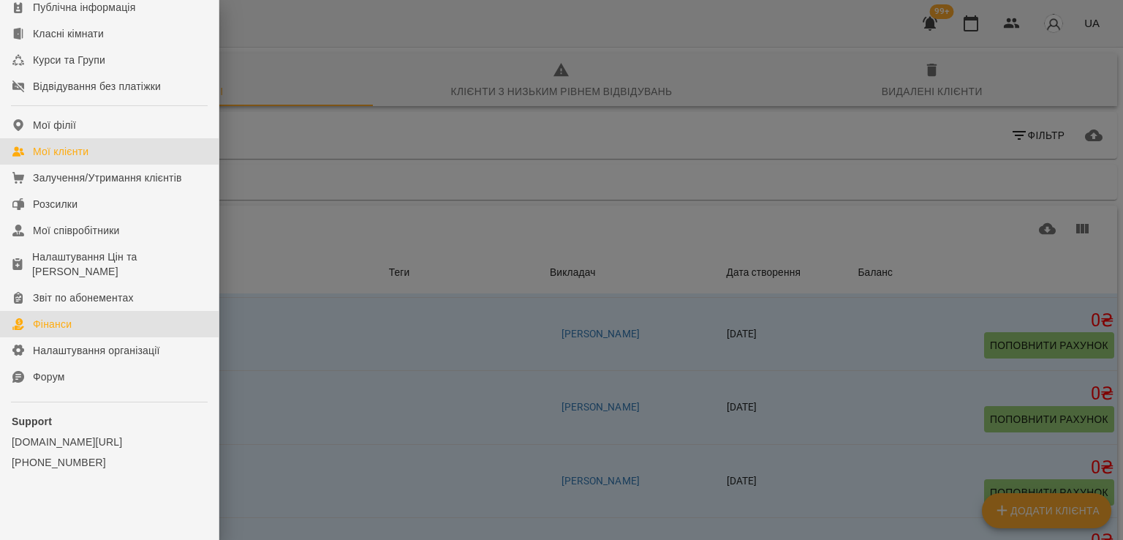
click at [65, 325] on div "Фінанси" at bounding box center [52, 324] width 39 height 15
